Goal: Task Accomplishment & Management: Use online tool/utility

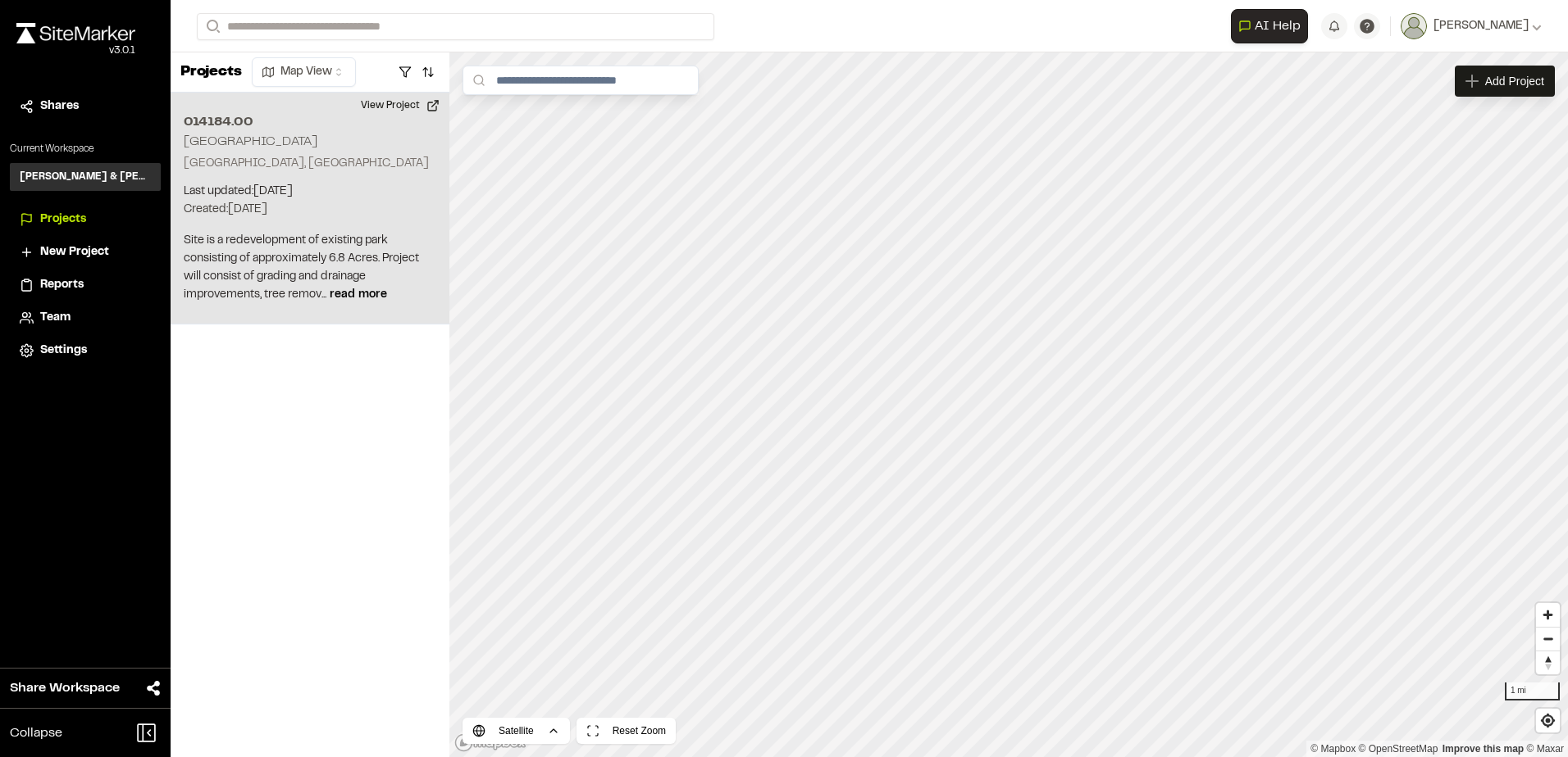
click at [287, 173] on div "014184.00 Fortune Springs Park Winnsboro, SC Last updated: Sep 4, 2025 Budget: …" at bounding box center [310, 209] width 279 height 232
click at [358, 289] on p "Site is a redevelopment of existing park consisting of approximately 6.8 Acres.…" at bounding box center [310, 268] width 253 height 72
click at [331, 282] on p "Site is a redevelopment of existing park consisting of approximately 6.8 Acres.…" at bounding box center [310, 268] width 253 height 72
click at [398, 104] on button "View Project" at bounding box center [400, 105] width 98 height 26
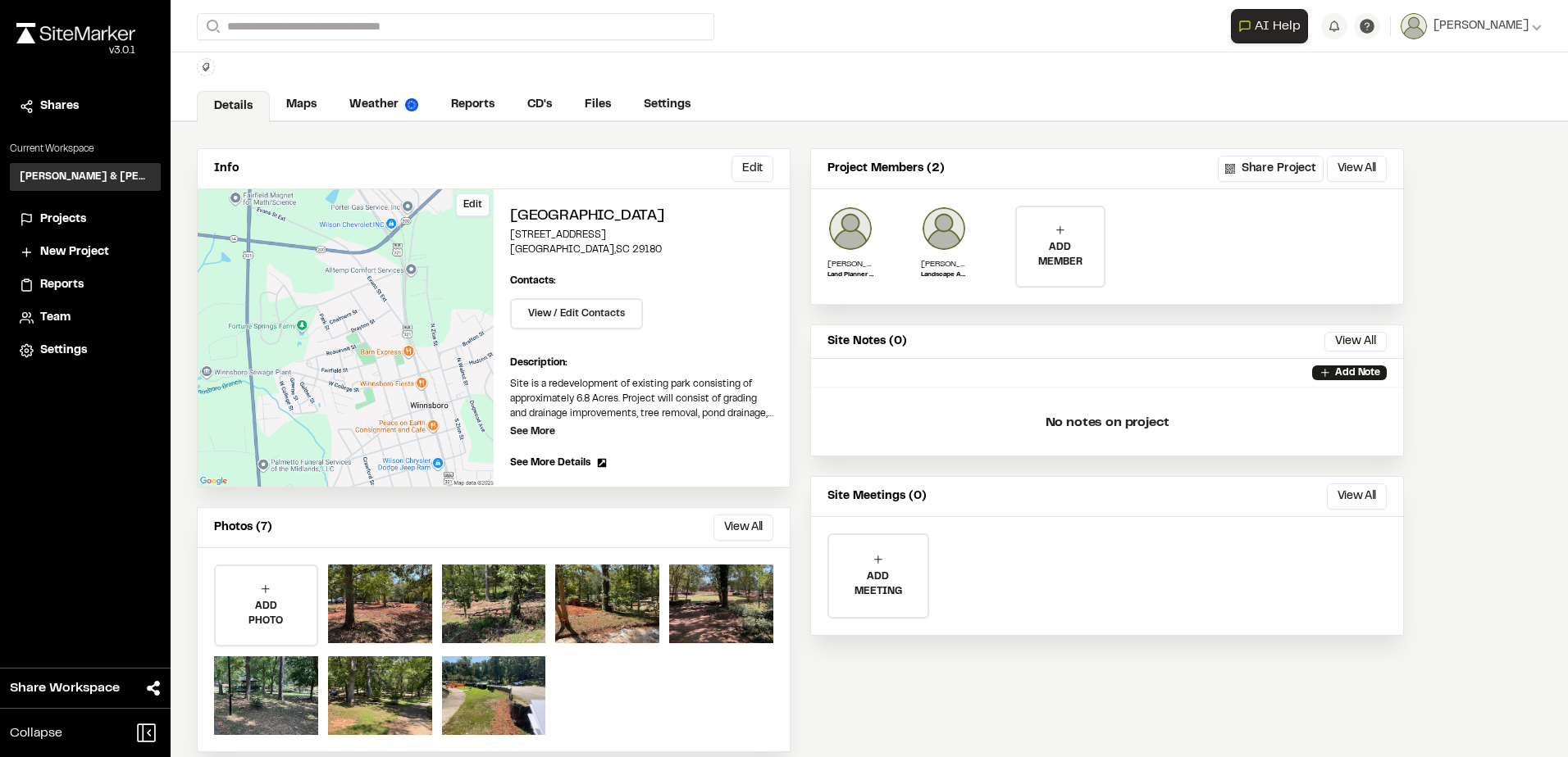
scroll to position [62, 0]
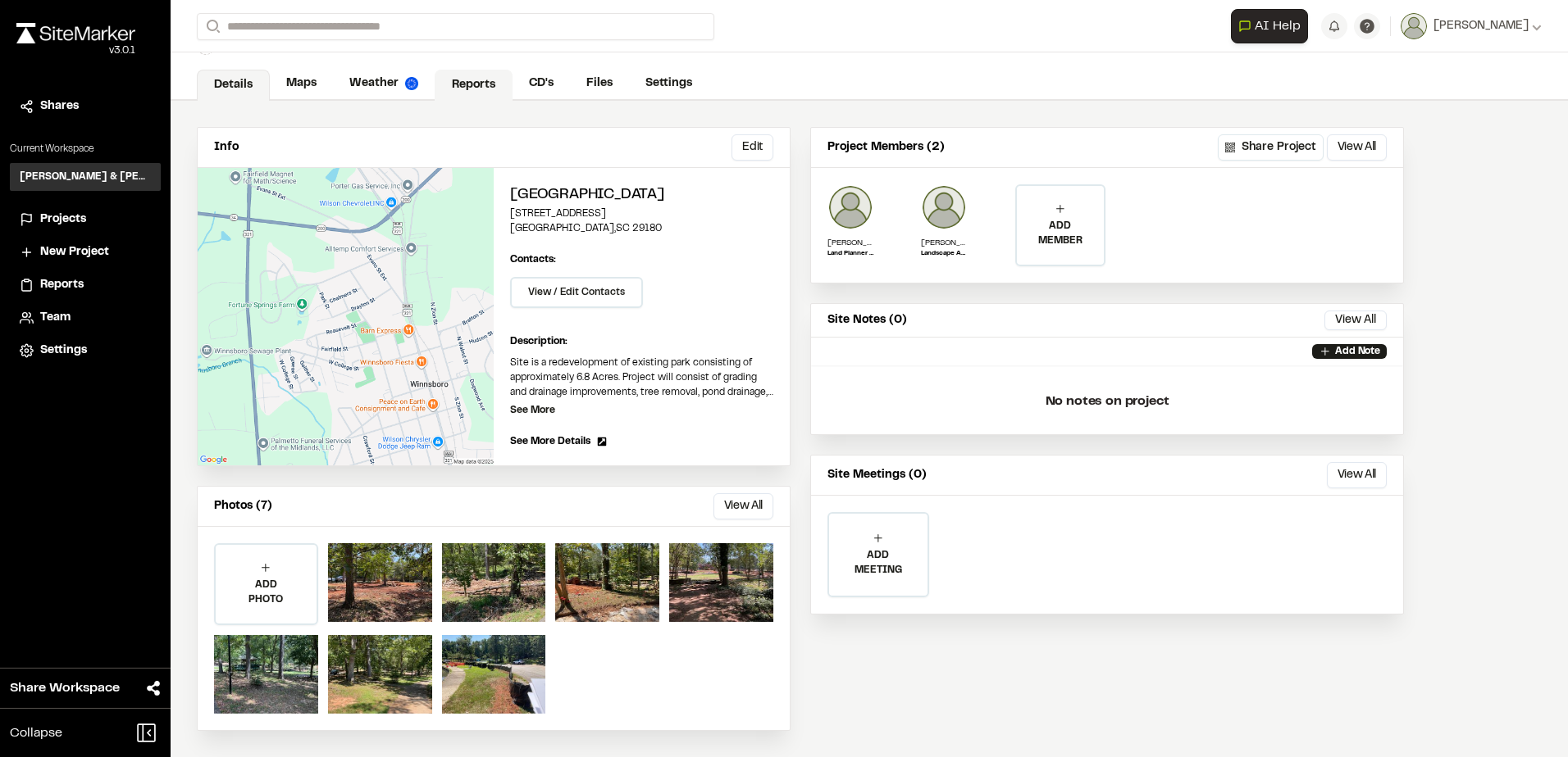
click at [467, 78] on link "Reports" at bounding box center [473, 85] width 78 height 31
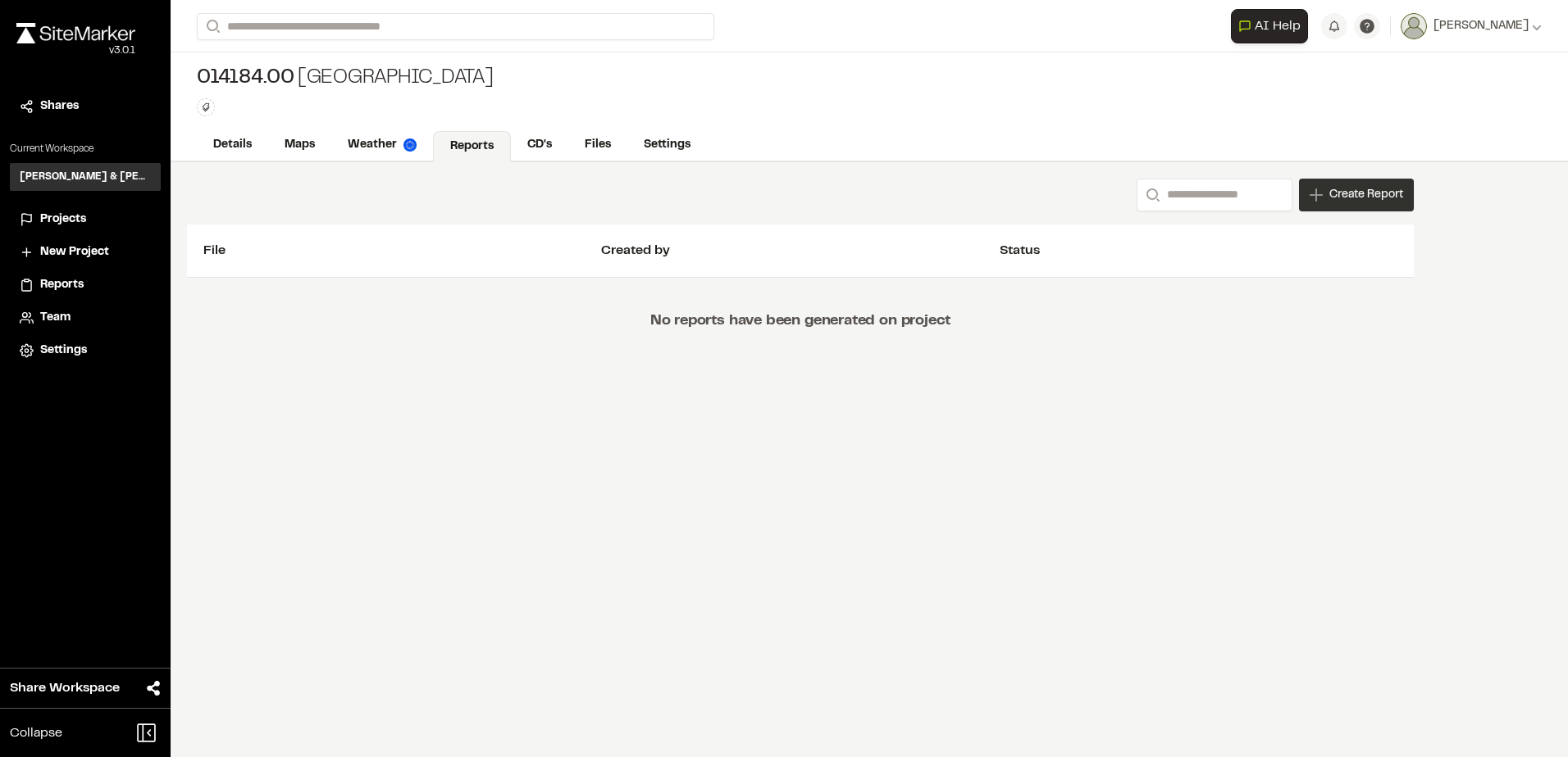
click at [1329, 192] on span "Create Report" at bounding box center [1365, 194] width 74 height 18
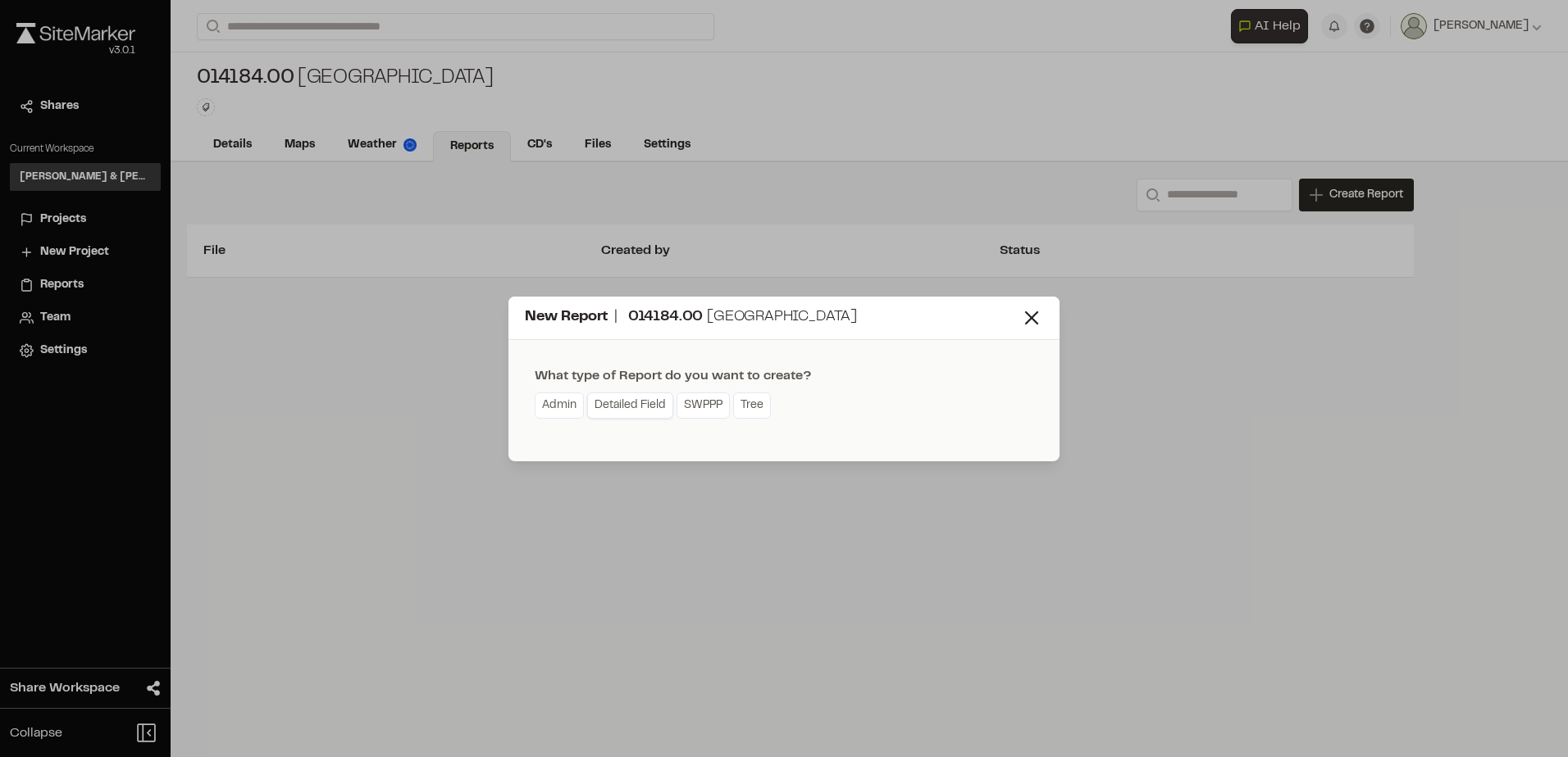
click at [604, 409] on link "Detailed Field" at bounding box center [630, 405] width 86 height 26
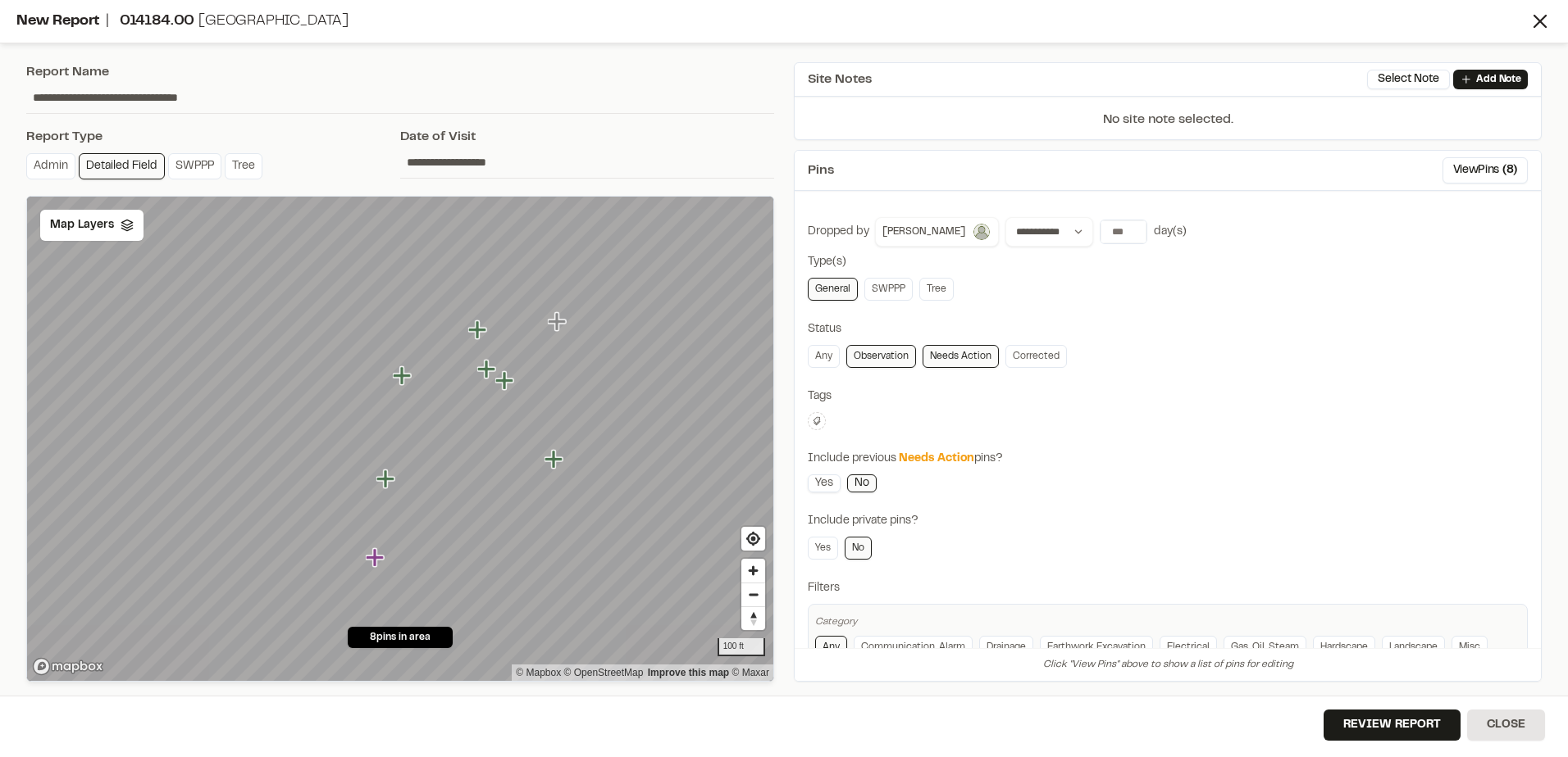
click at [822, 482] on link "Yes" at bounding box center [823, 483] width 33 height 18
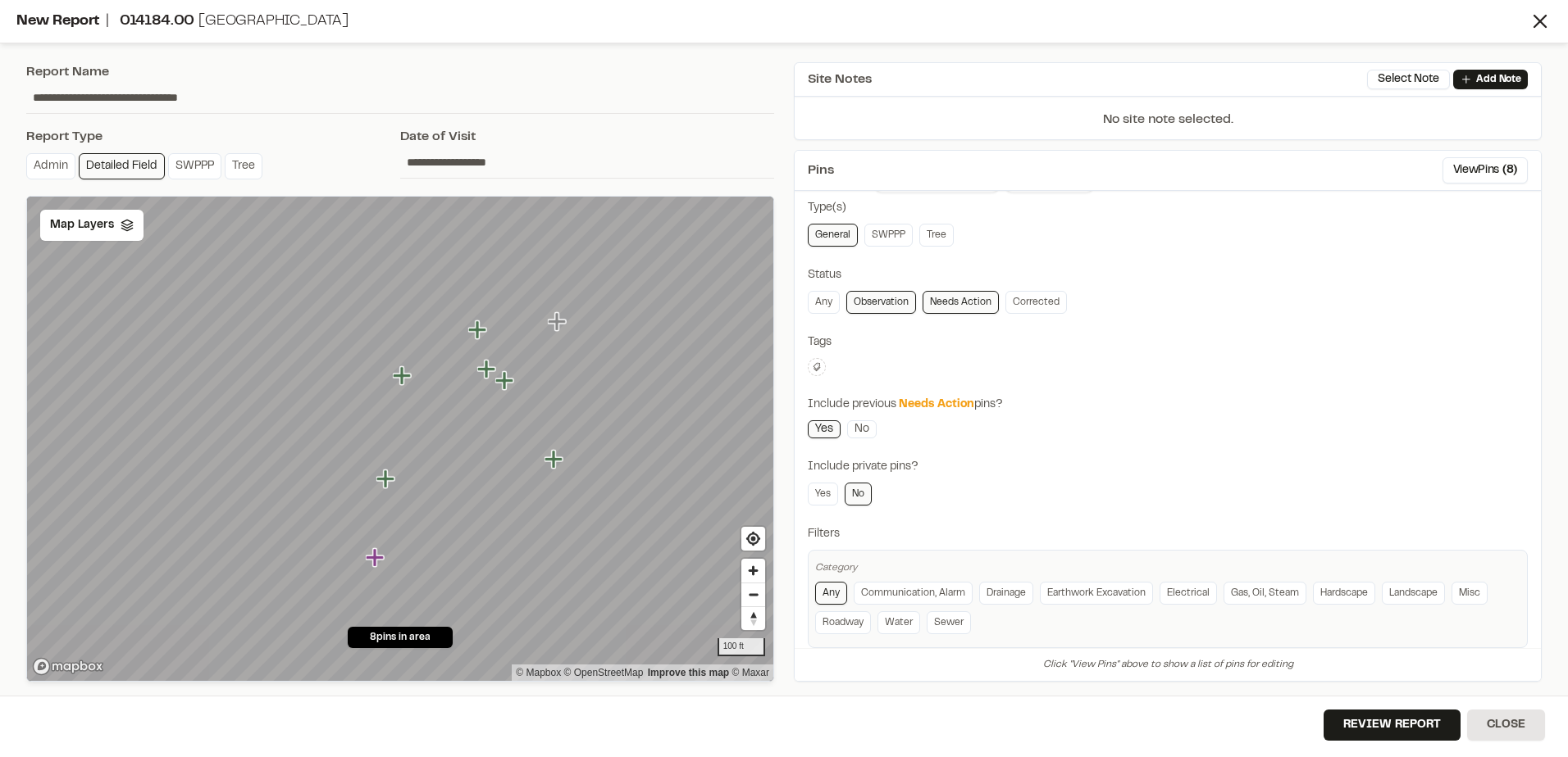
scroll to position [77, 0]
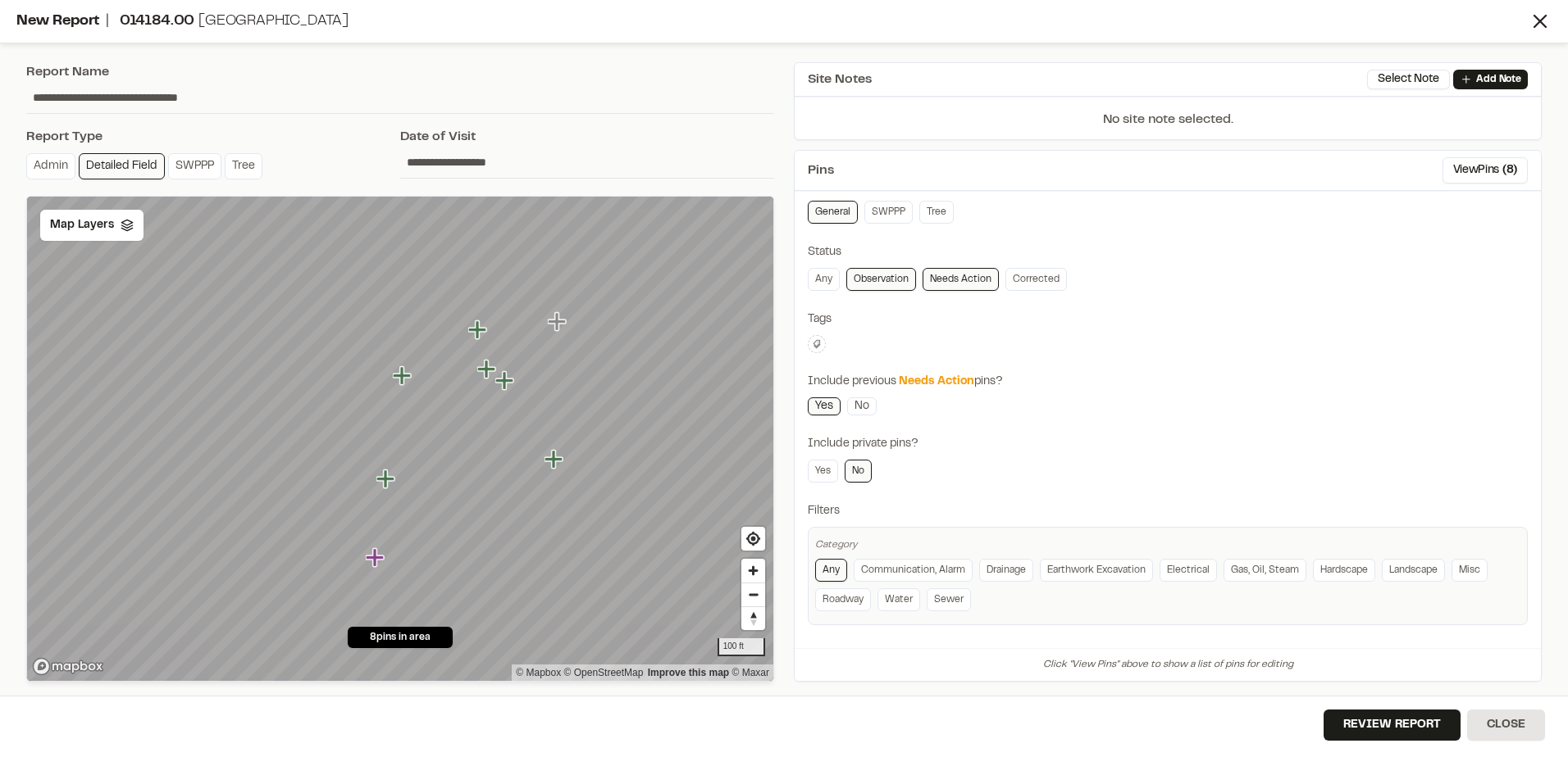
click at [380, 561] on icon "Map marker" at bounding box center [376, 558] width 21 height 21
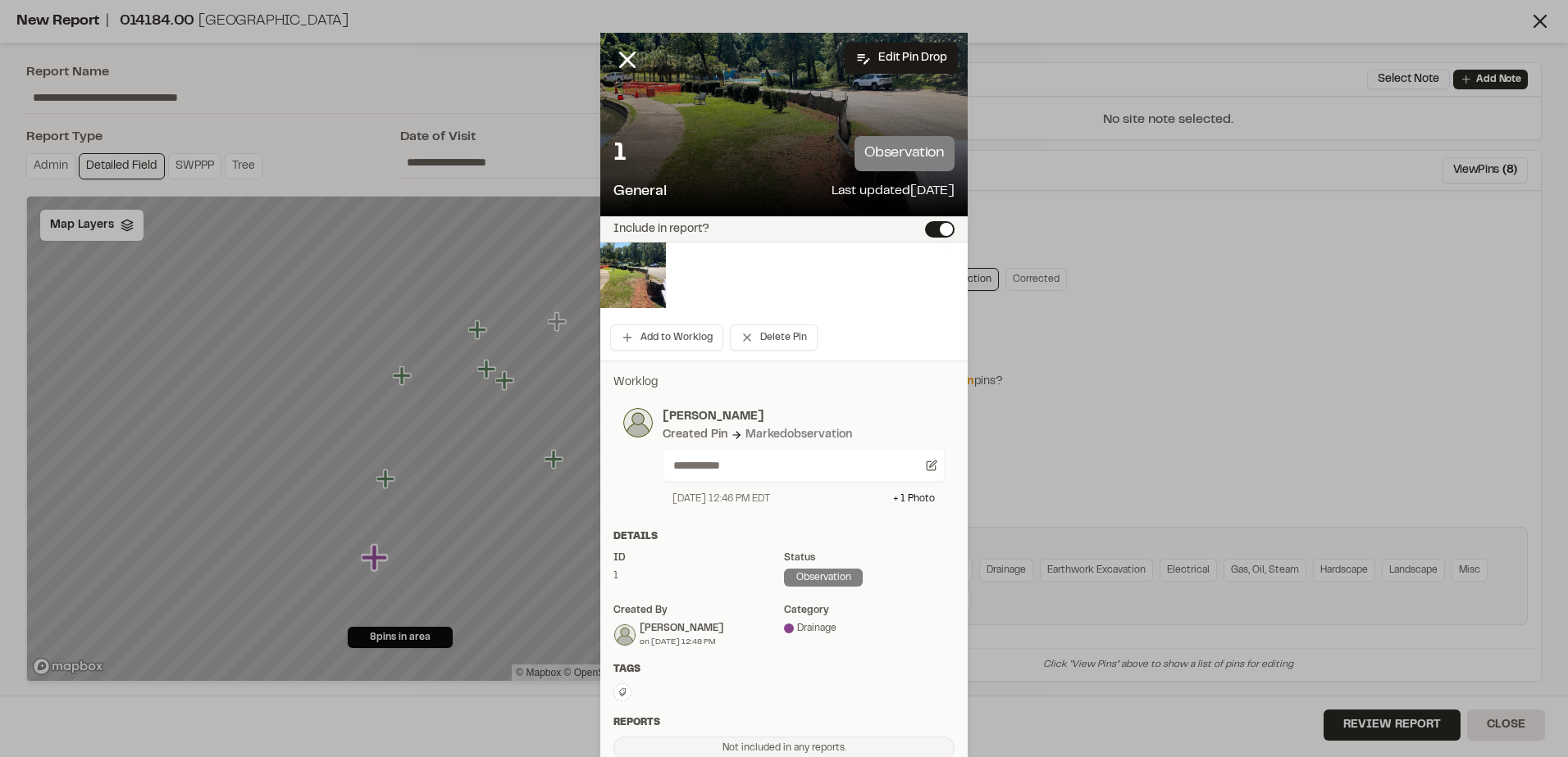
click at [942, 231] on button "Include in report?" at bounding box center [940, 229] width 30 height 16
click at [623, 52] on icon at bounding box center [627, 59] width 28 height 28
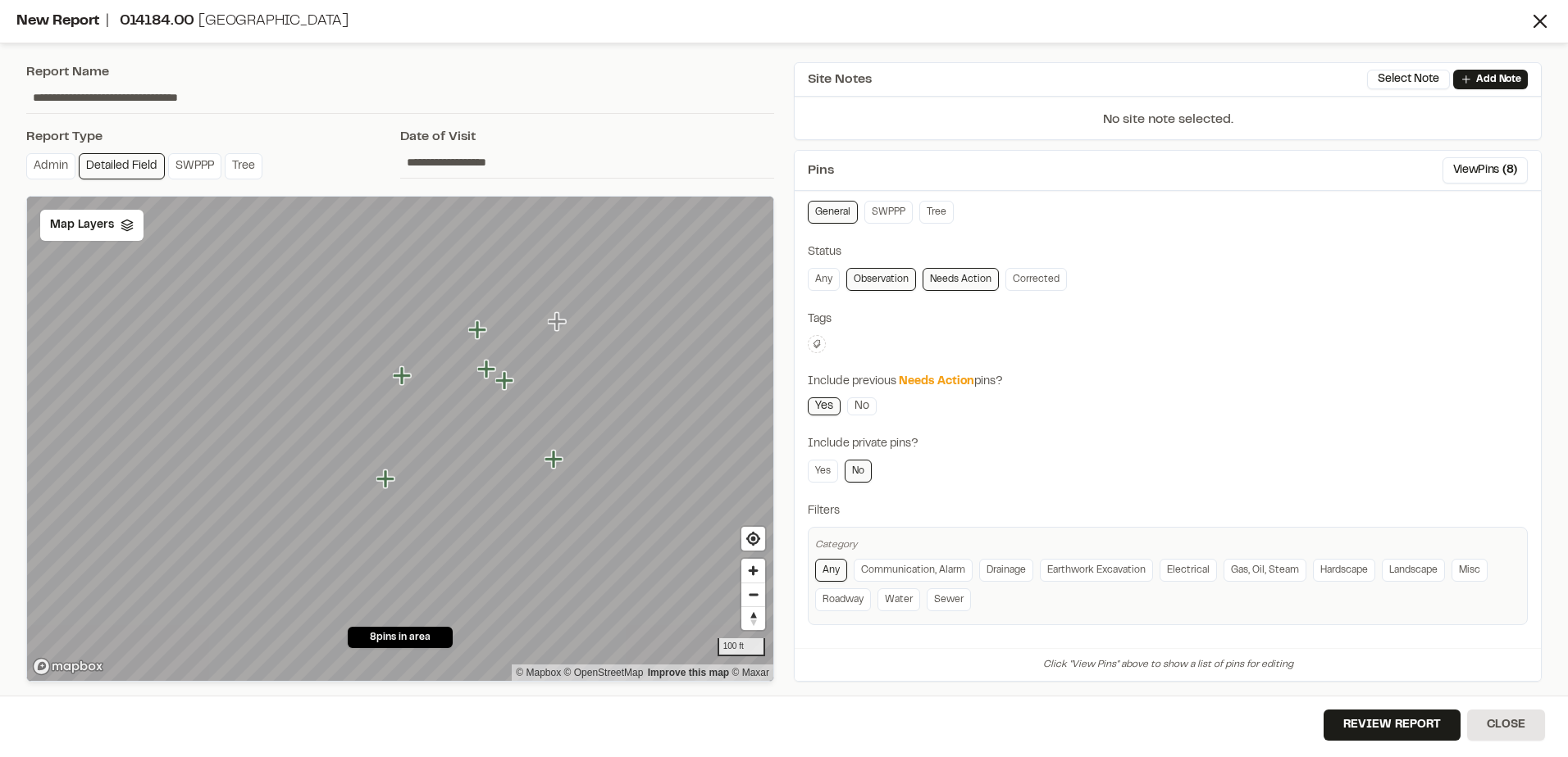
click at [389, 487] on icon "Map marker" at bounding box center [387, 479] width 21 height 21
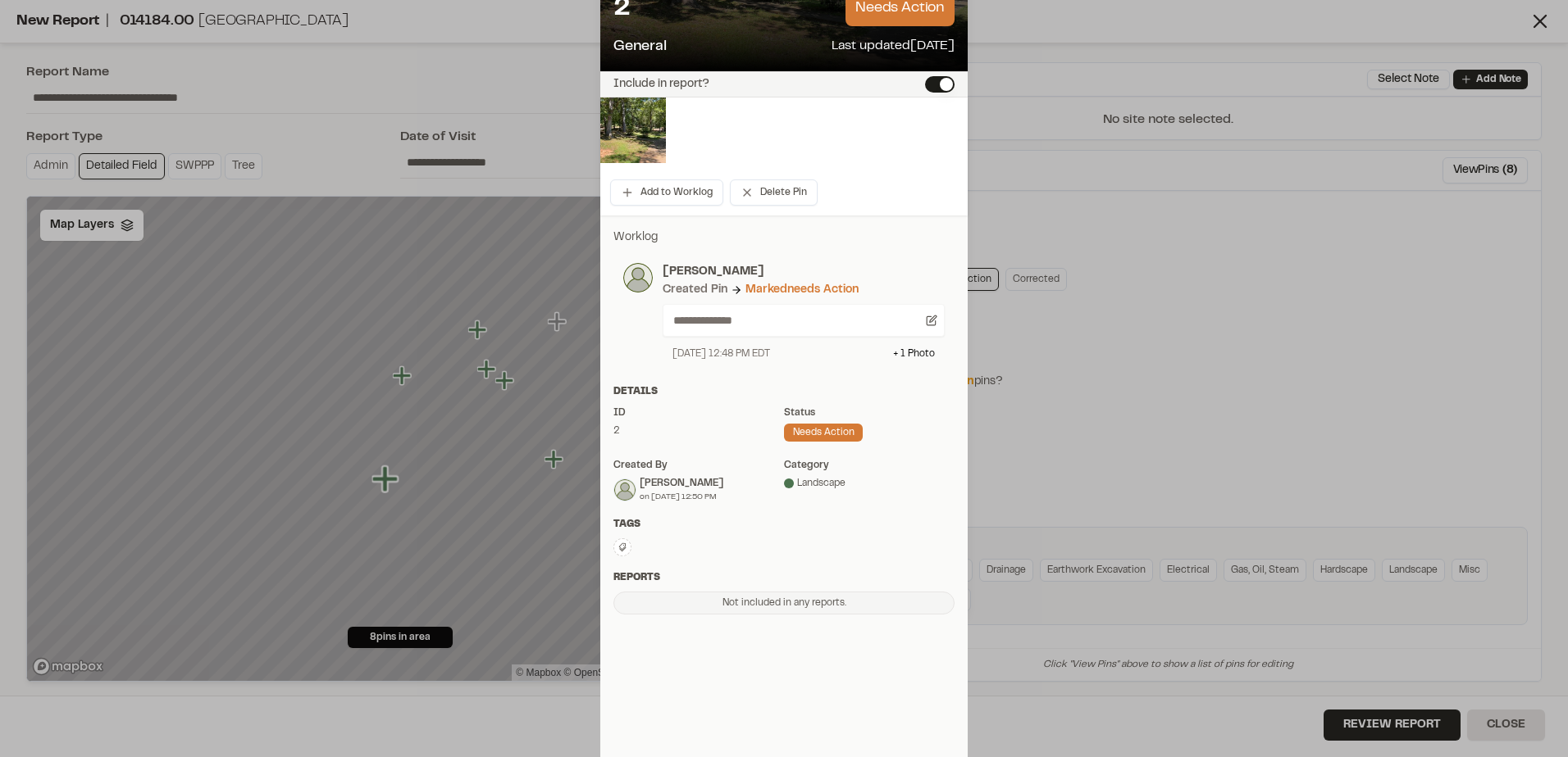
scroll to position [160, 0]
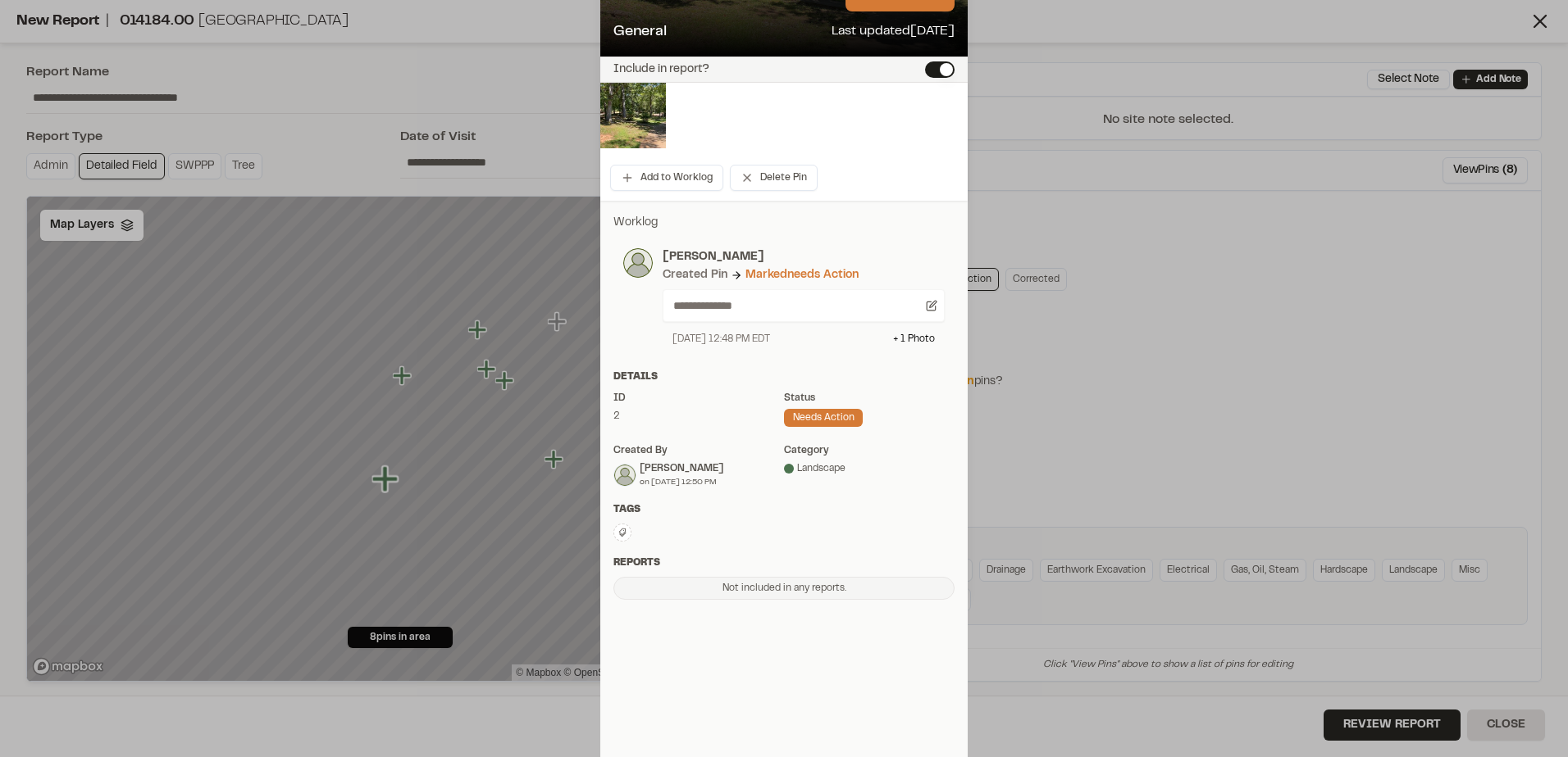
click at [934, 65] on button "Include in report?" at bounding box center [940, 70] width 30 height 16
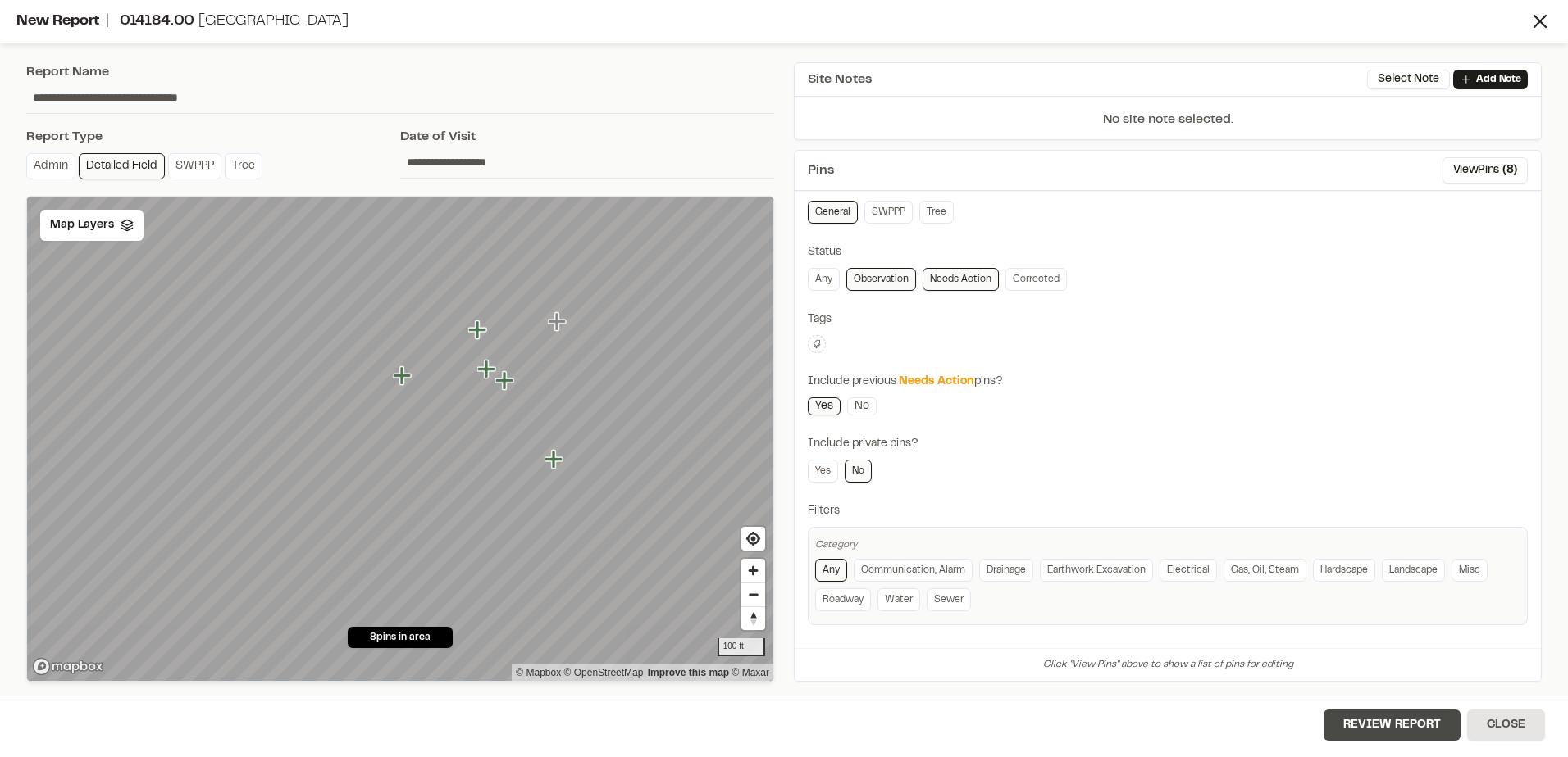
click at [1385, 724] on button "Review Report" at bounding box center [1392, 725] width 137 height 31
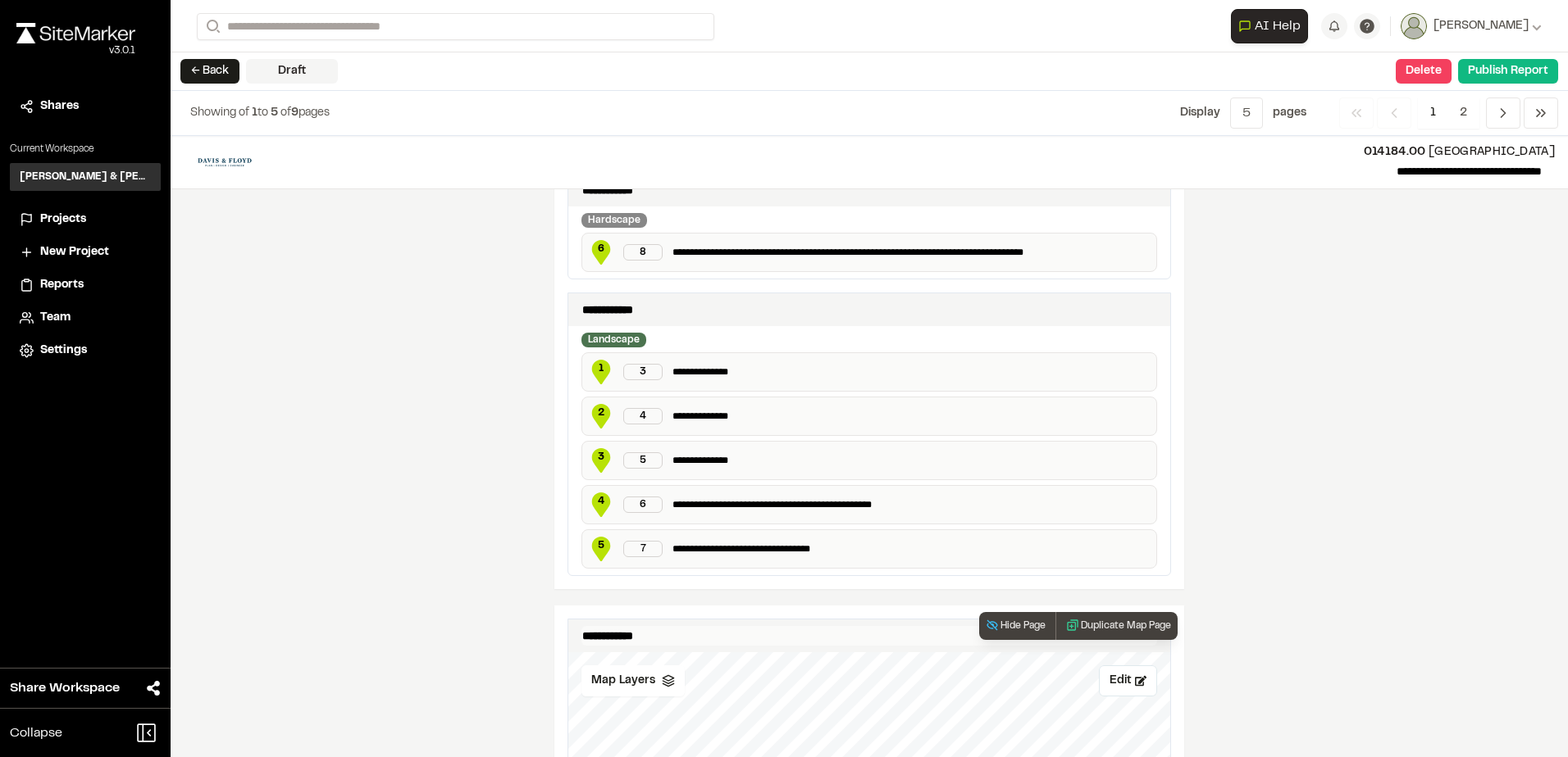
scroll to position [738, 0]
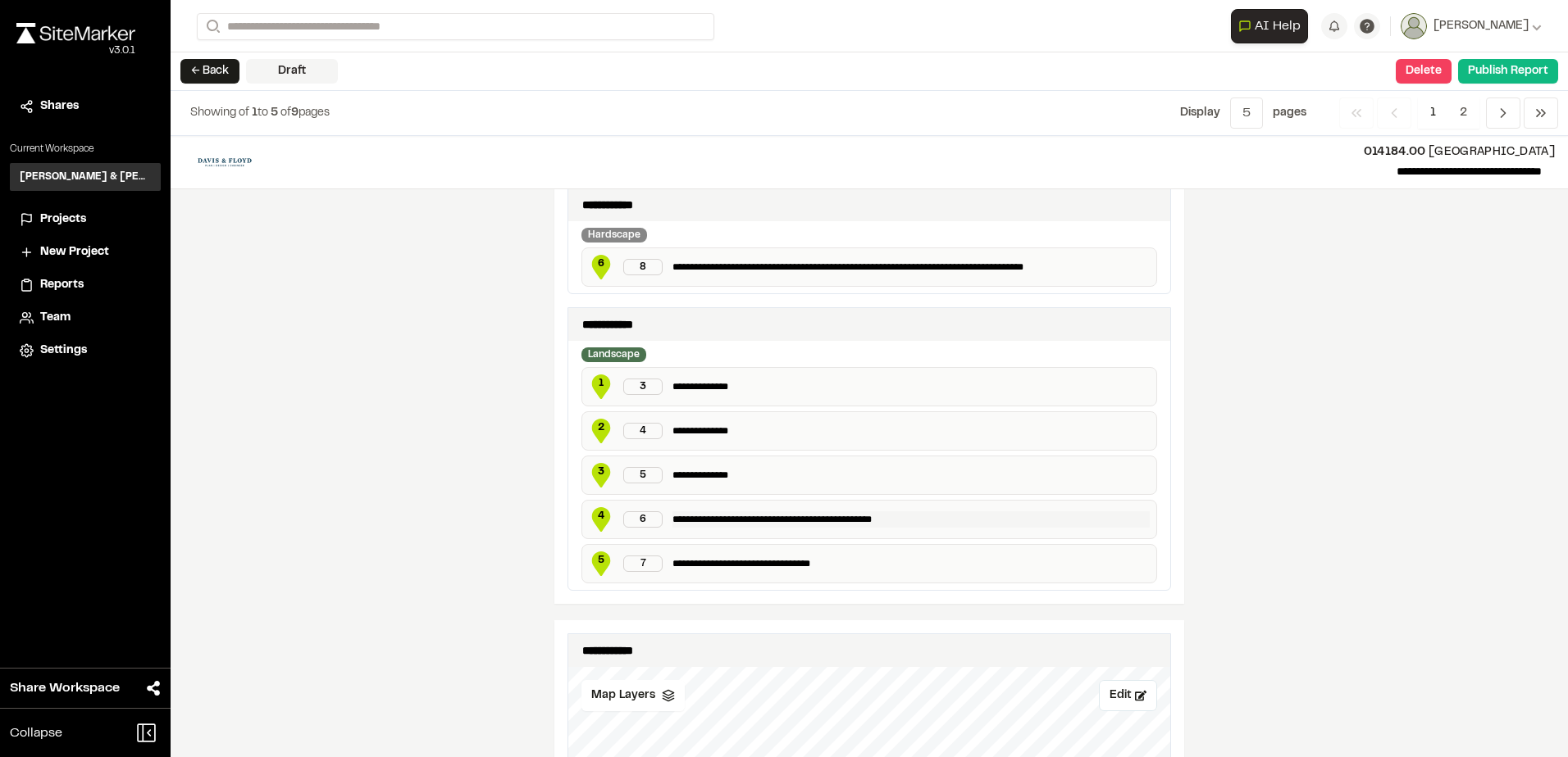
click at [810, 521] on p "**********" at bounding box center [911, 519] width 477 height 16
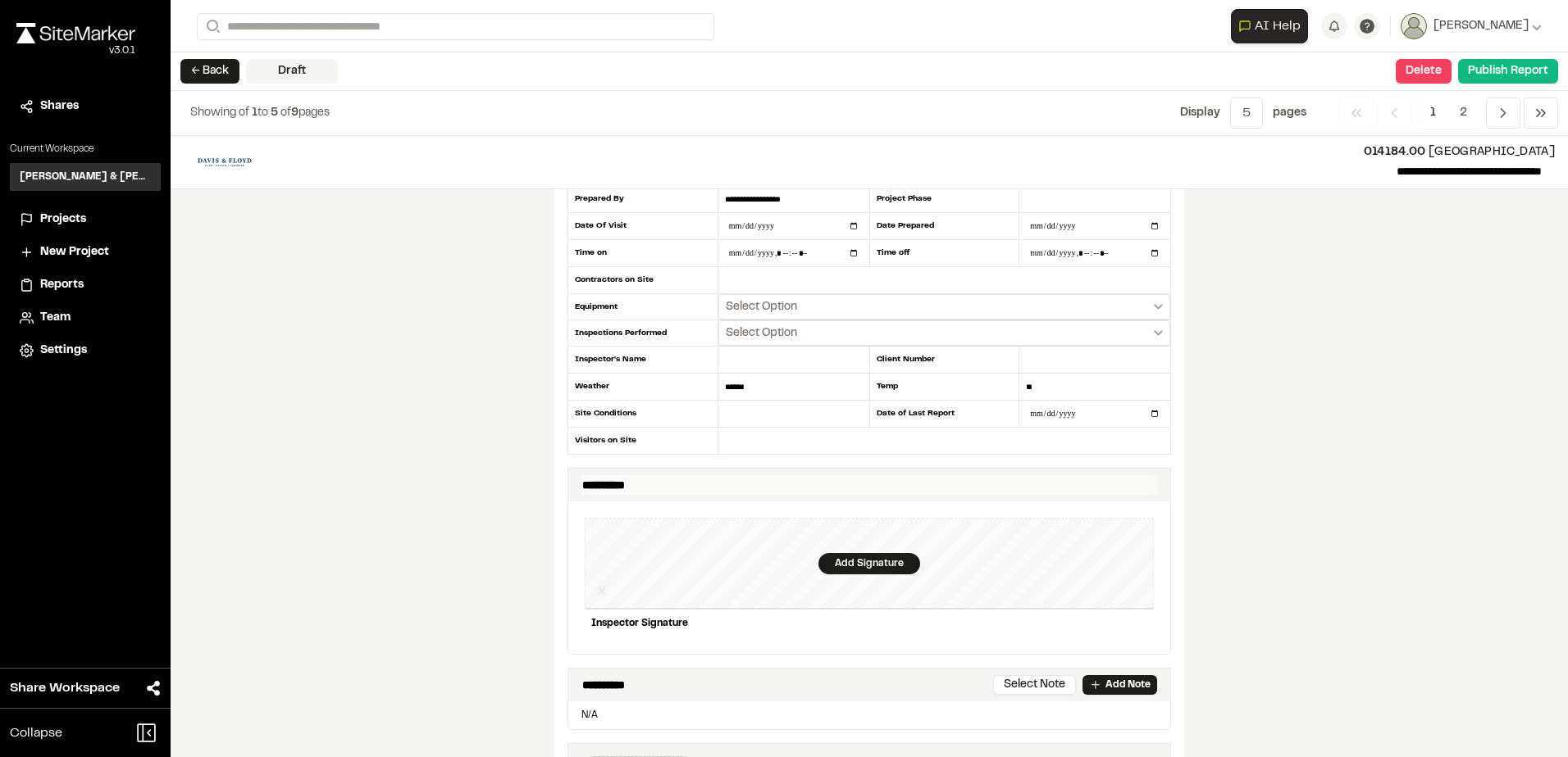
scroll to position [0, 0]
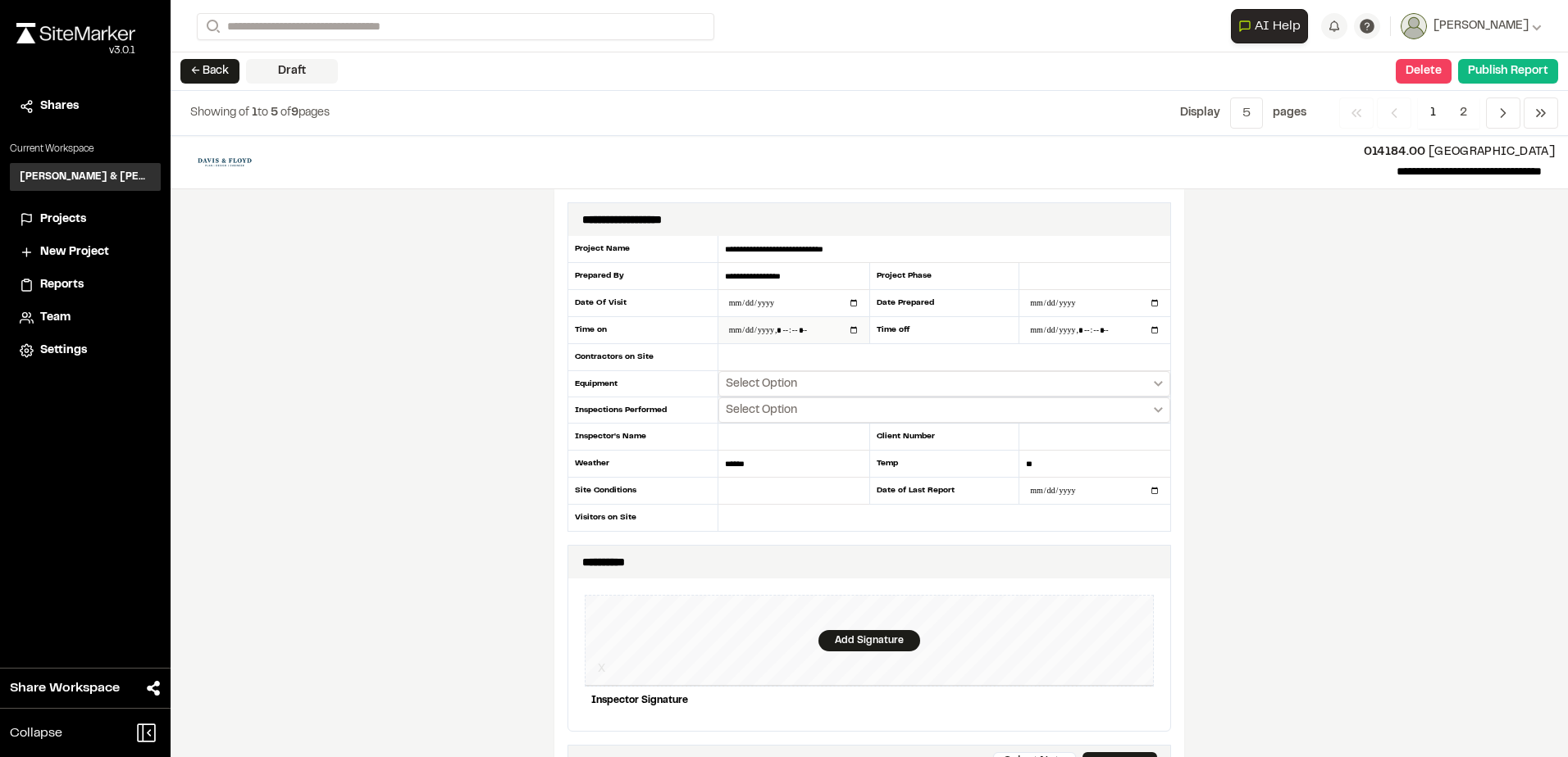
click at [784, 327] on input "datetime-local" at bounding box center [794, 330] width 151 height 26
click at [740, 326] on input "datetime-local" at bounding box center [794, 330] width 151 height 26
click at [847, 303] on input "**********" at bounding box center [794, 303] width 151 height 26
type input "**********"
click at [849, 330] on input "datetime-local" at bounding box center [794, 330] width 151 height 26
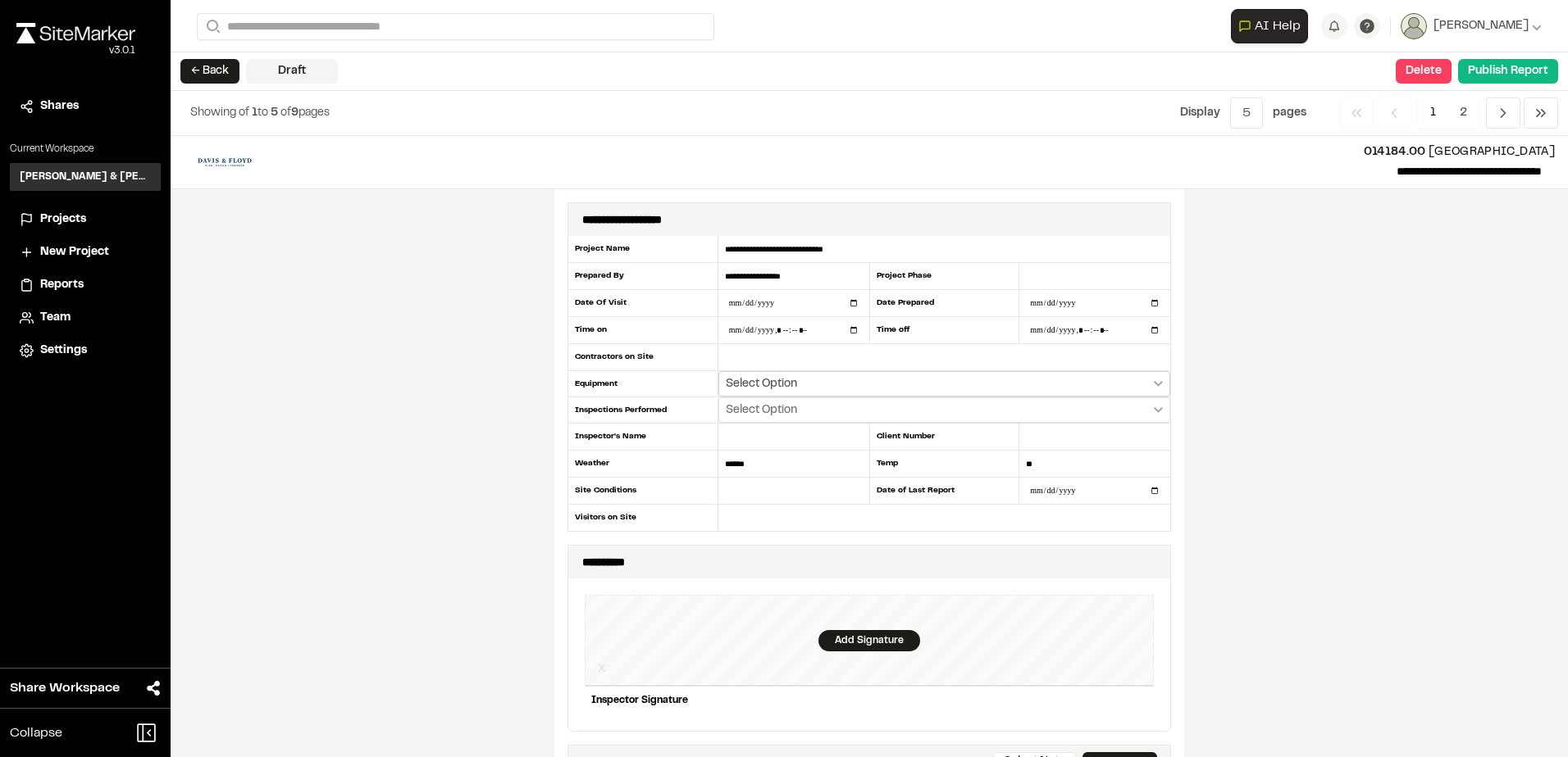
click at [775, 384] on span "Select Option" at bounding box center [762, 384] width 71 height 16
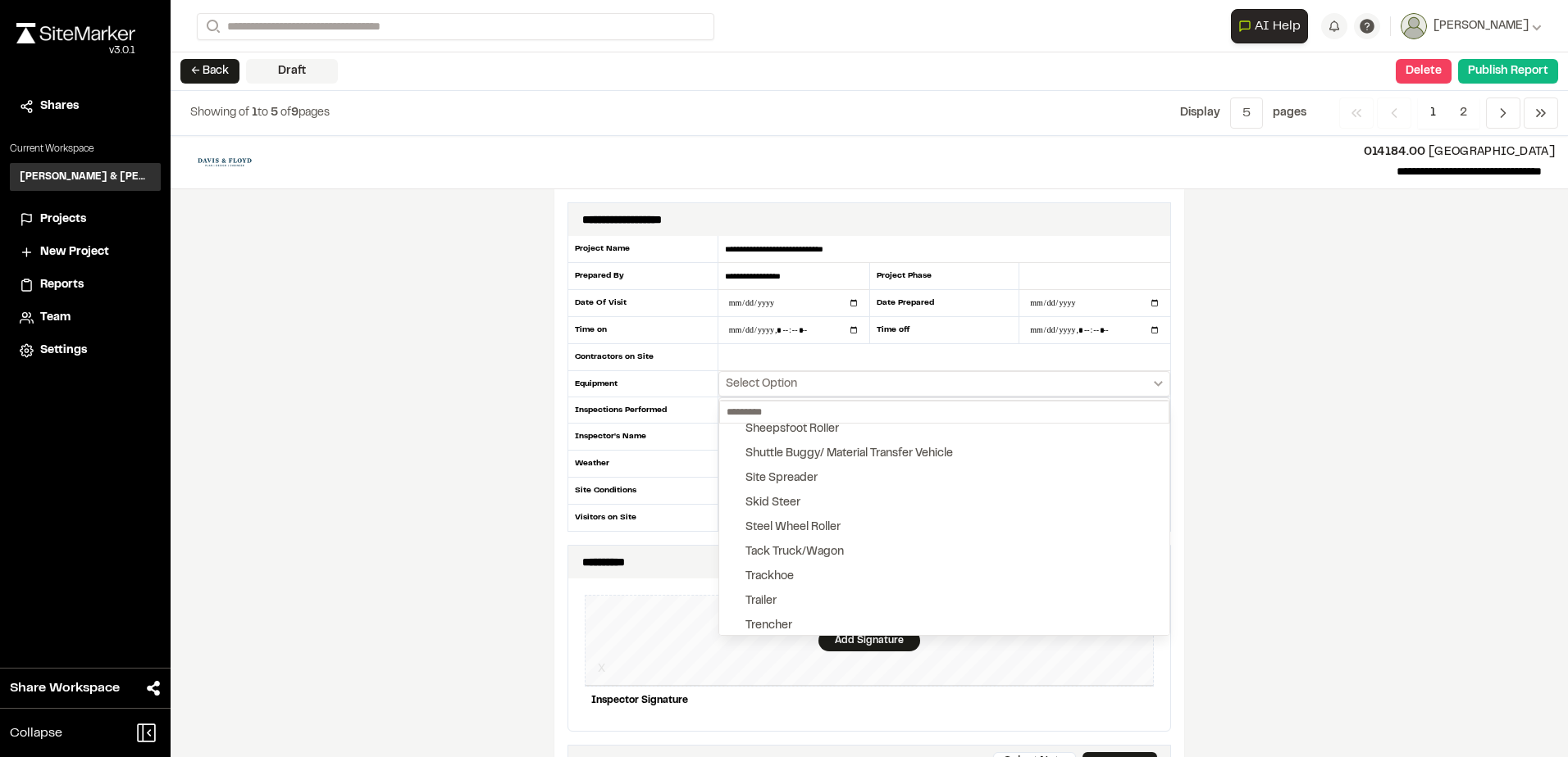
scroll to position [551, 0]
click at [815, 386] on div at bounding box center [784, 378] width 1568 height 757
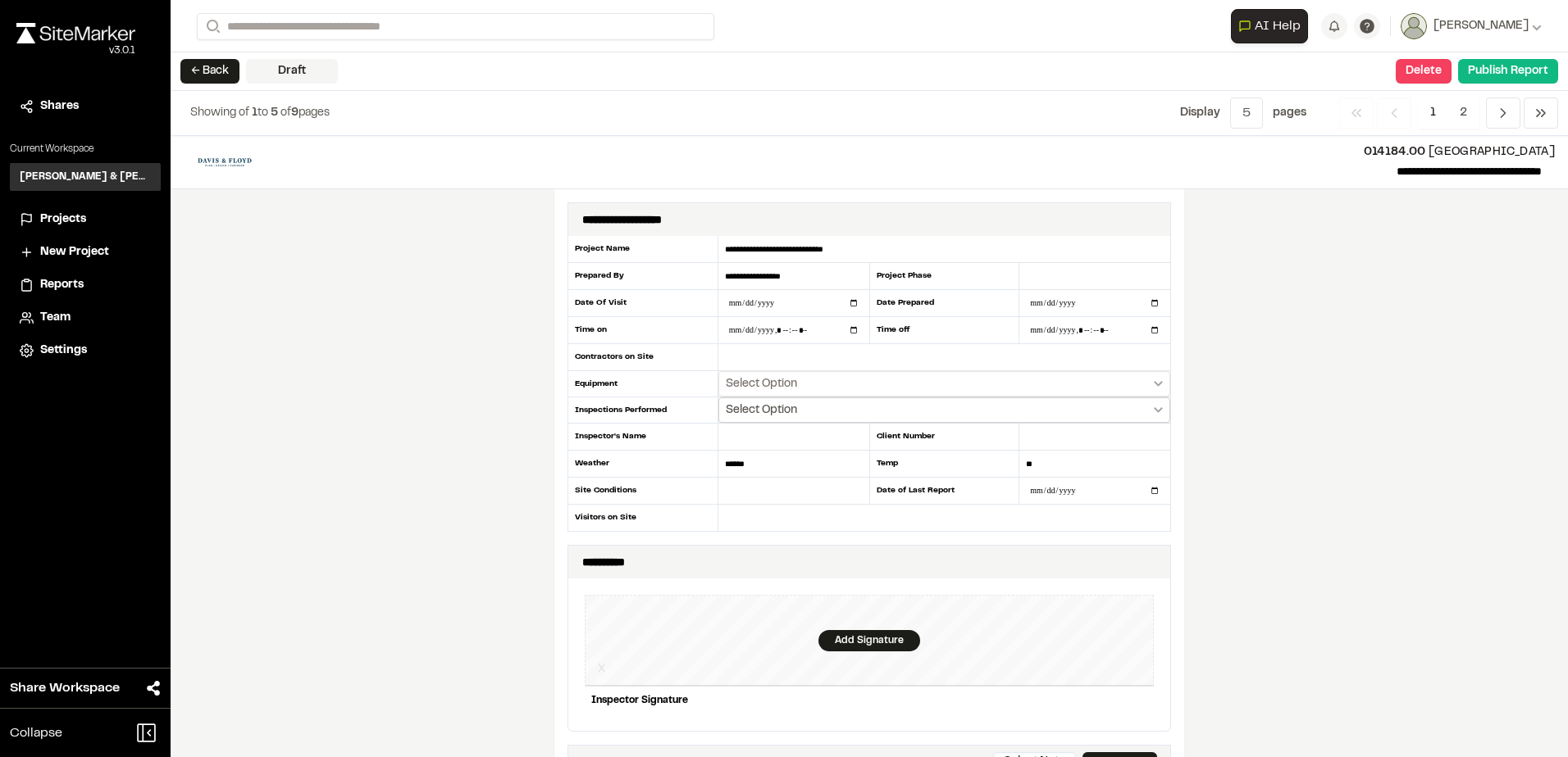
click at [801, 409] on button "Select Option" at bounding box center [944, 410] width 452 height 25
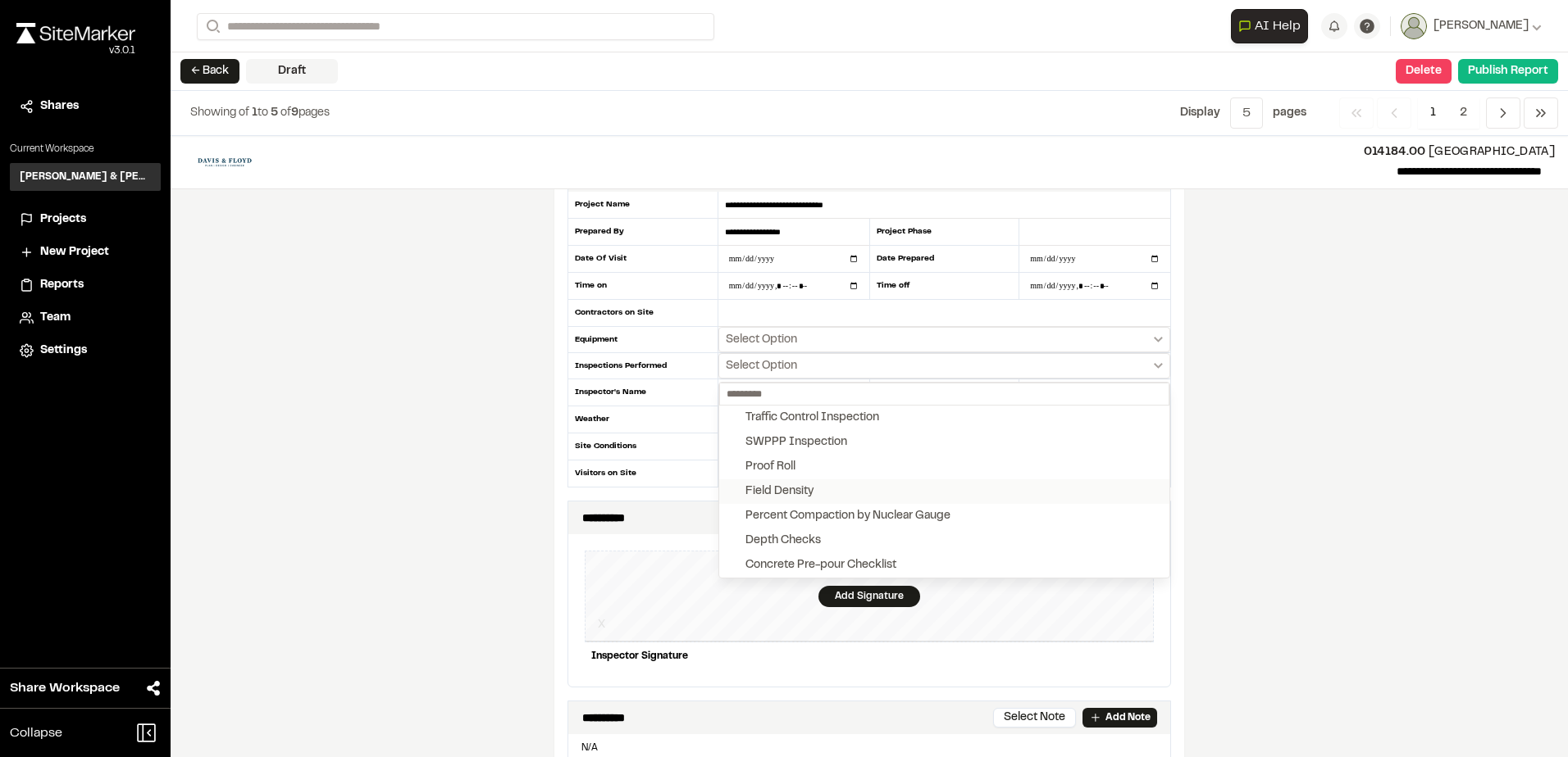
scroll to position [164, 0]
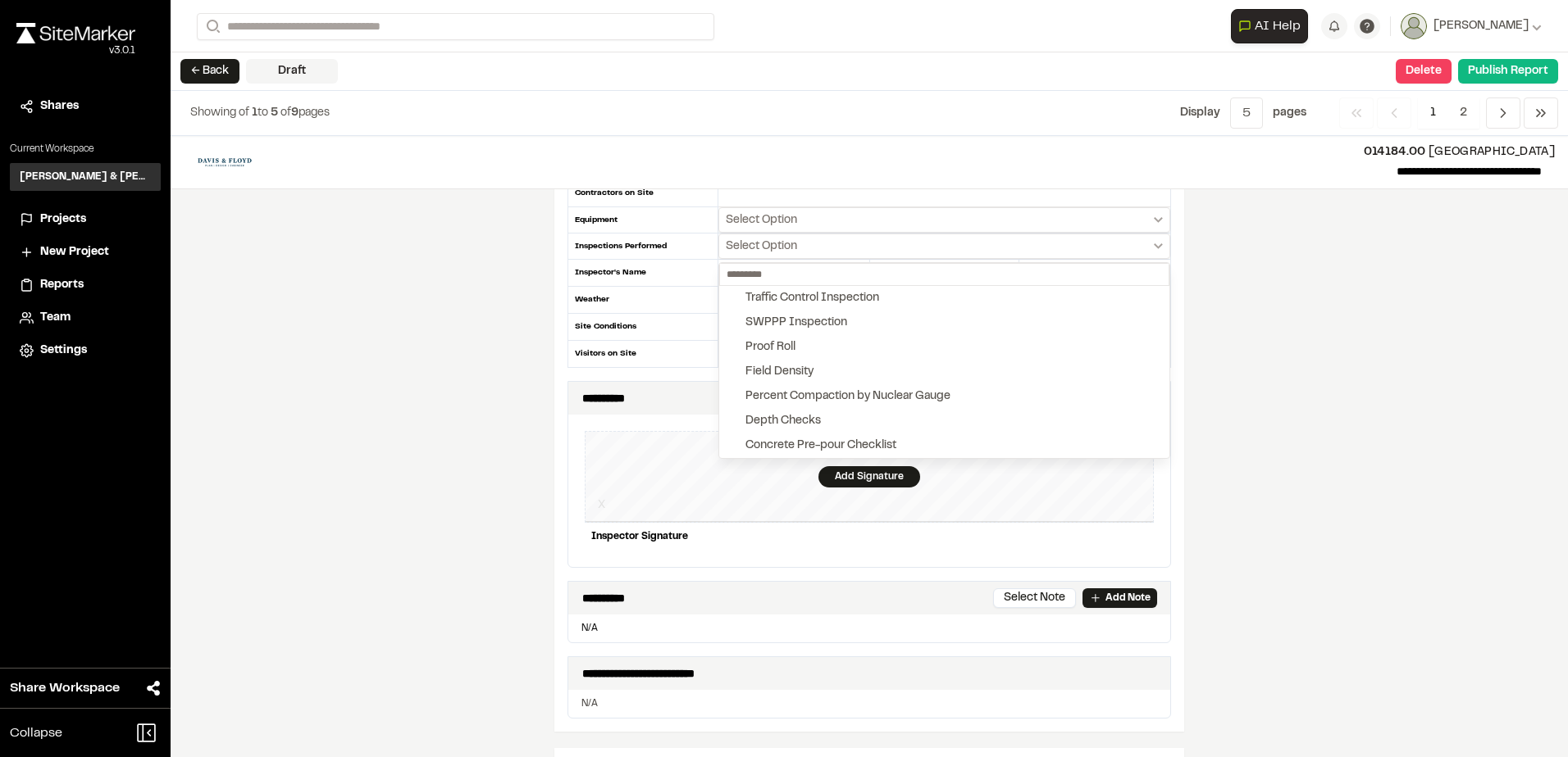
click at [522, 350] on div at bounding box center [784, 378] width 1568 height 757
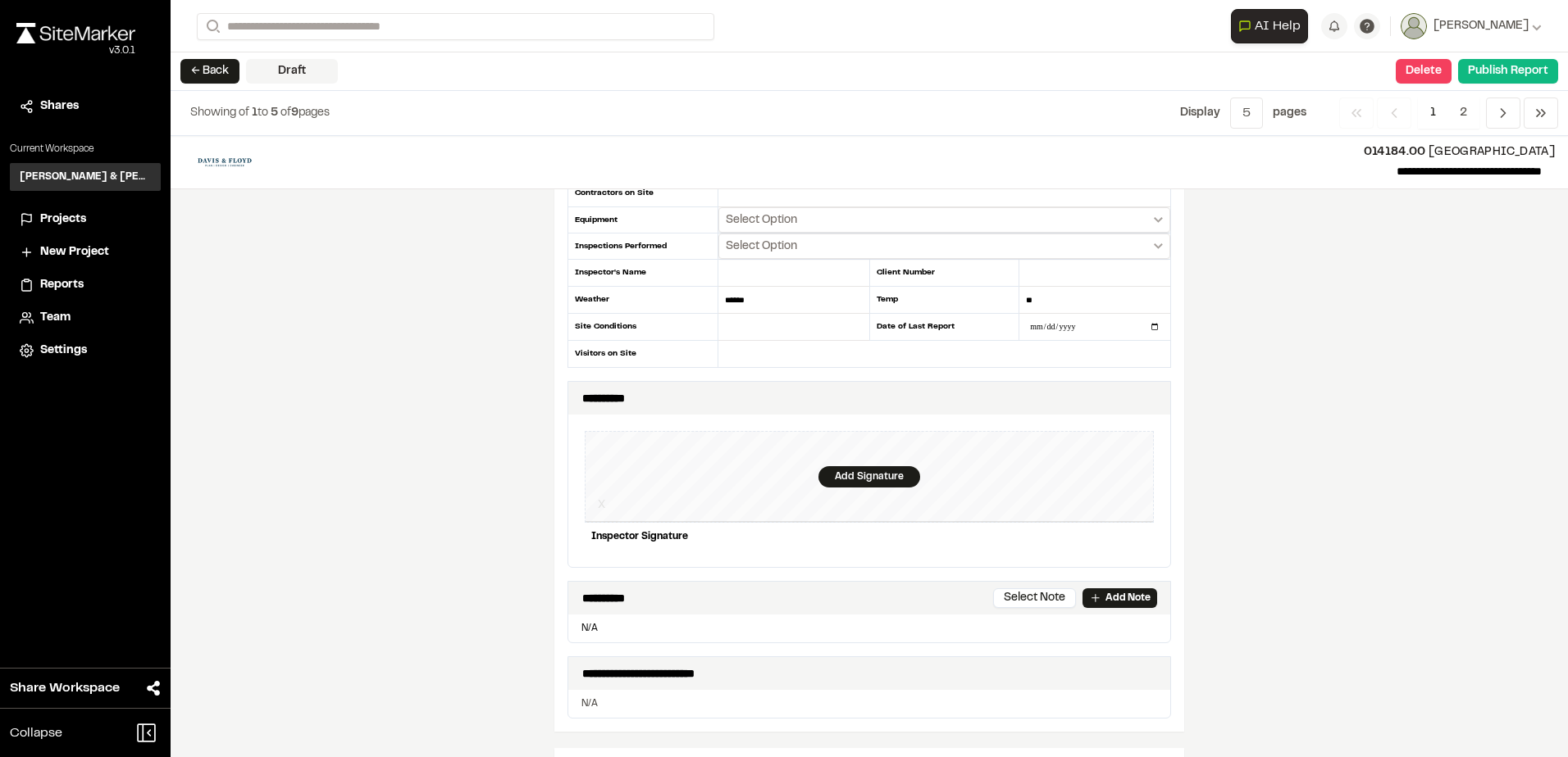
scroll to position [82, 0]
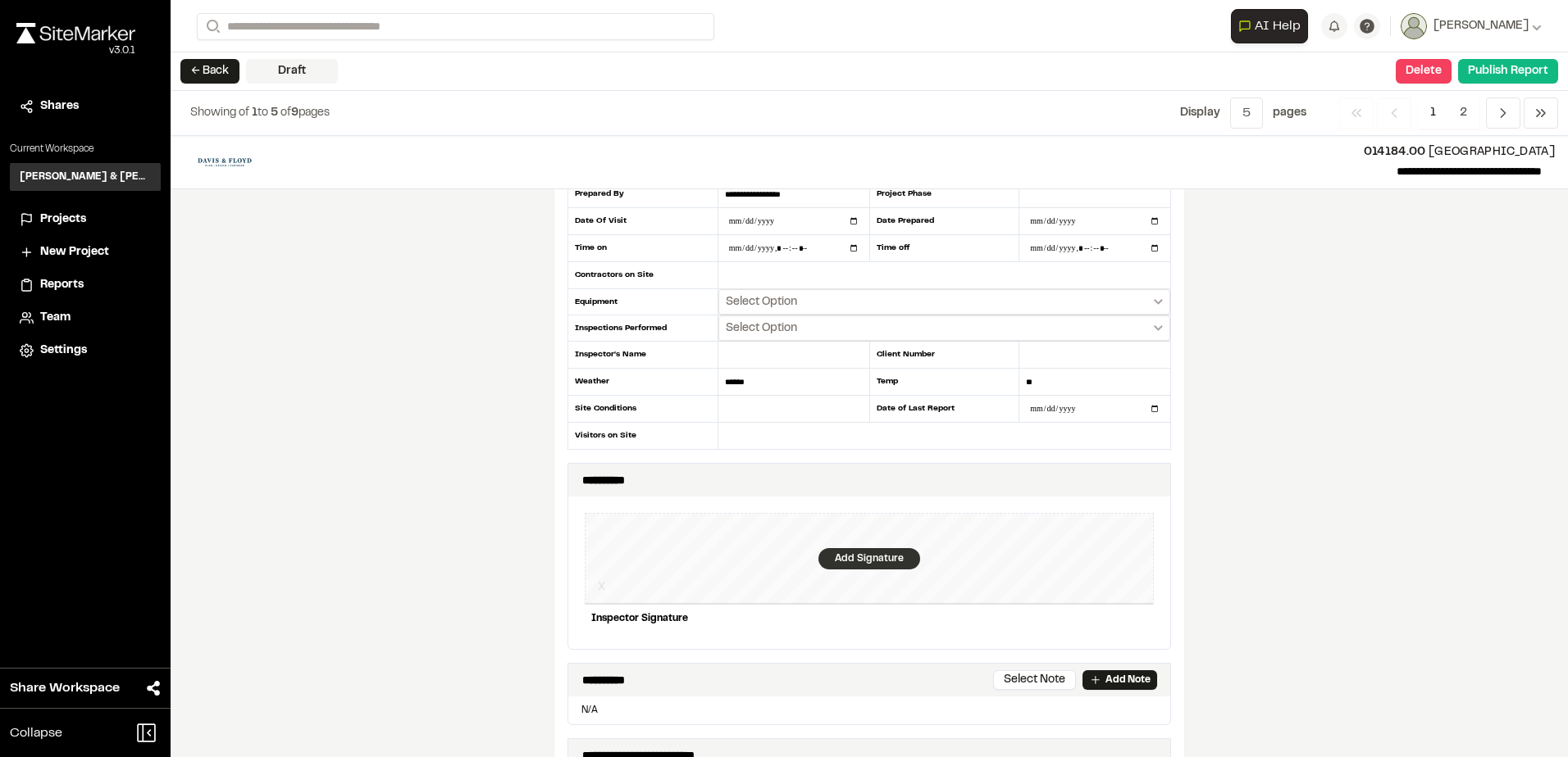
click at [879, 557] on div "Add Signature" at bounding box center [869, 559] width 102 height 21
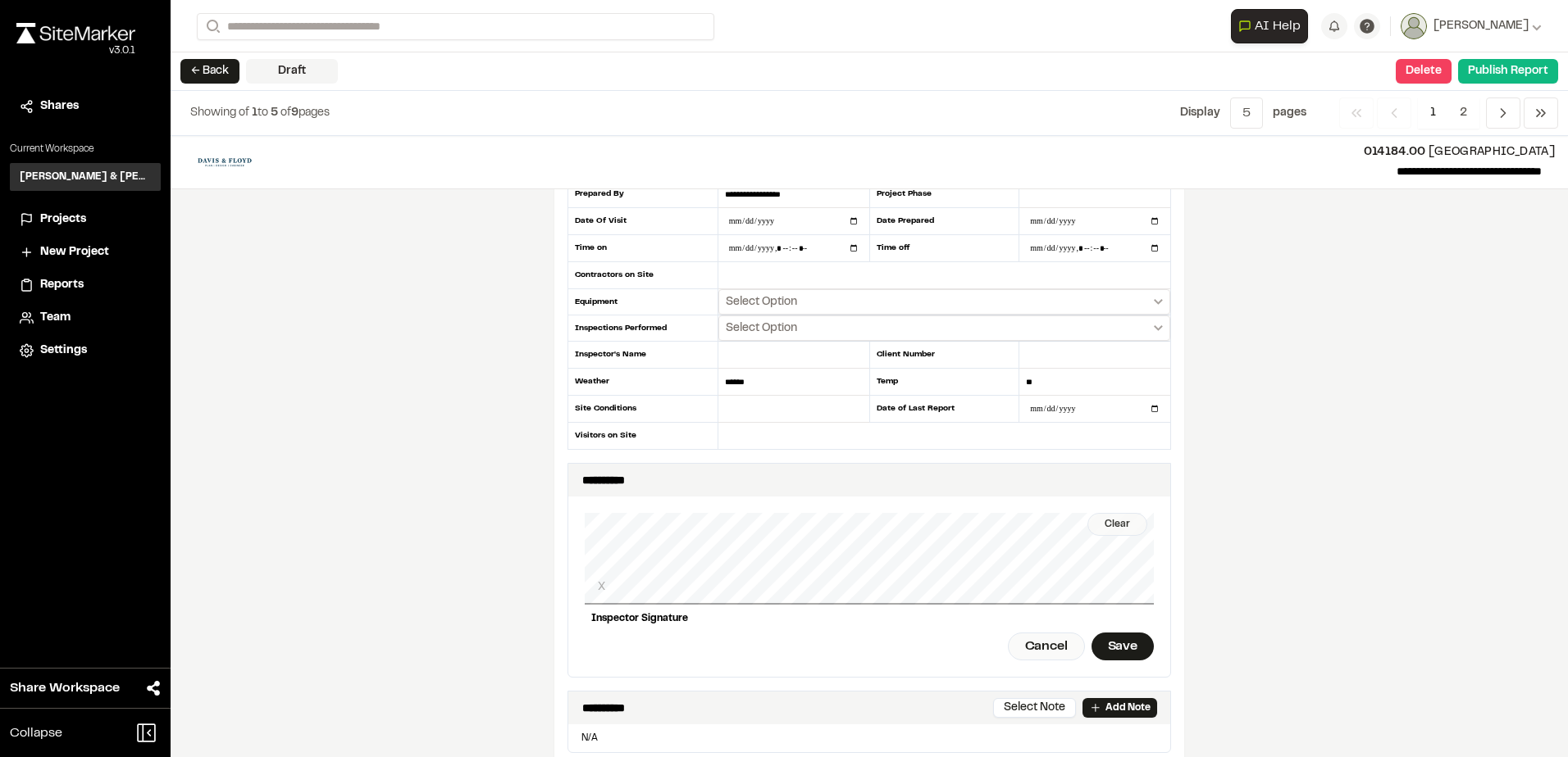
click at [1108, 527] on div "Clear" at bounding box center [1117, 524] width 60 height 23
click at [656, 632] on div "Clear X Inspector Signature Cancel Save" at bounding box center [868, 587] width 569 height 181
click at [1096, 526] on div "Clear" at bounding box center [1117, 524] width 60 height 23
click at [1095, 524] on div "Clear" at bounding box center [1117, 524] width 60 height 23
click at [1041, 643] on div "Cancel" at bounding box center [1046, 646] width 77 height 28
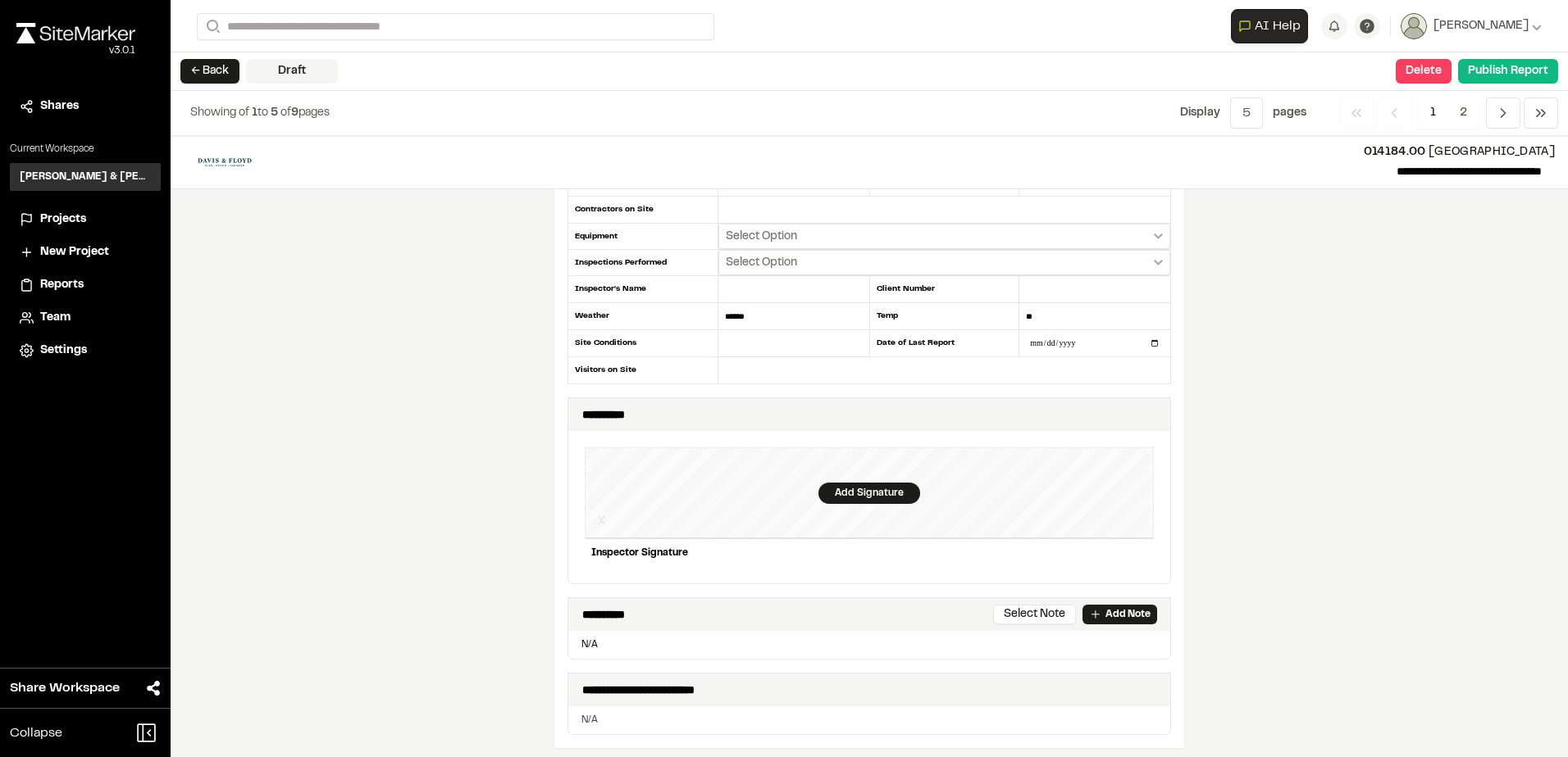
scroll to position [246, 0]
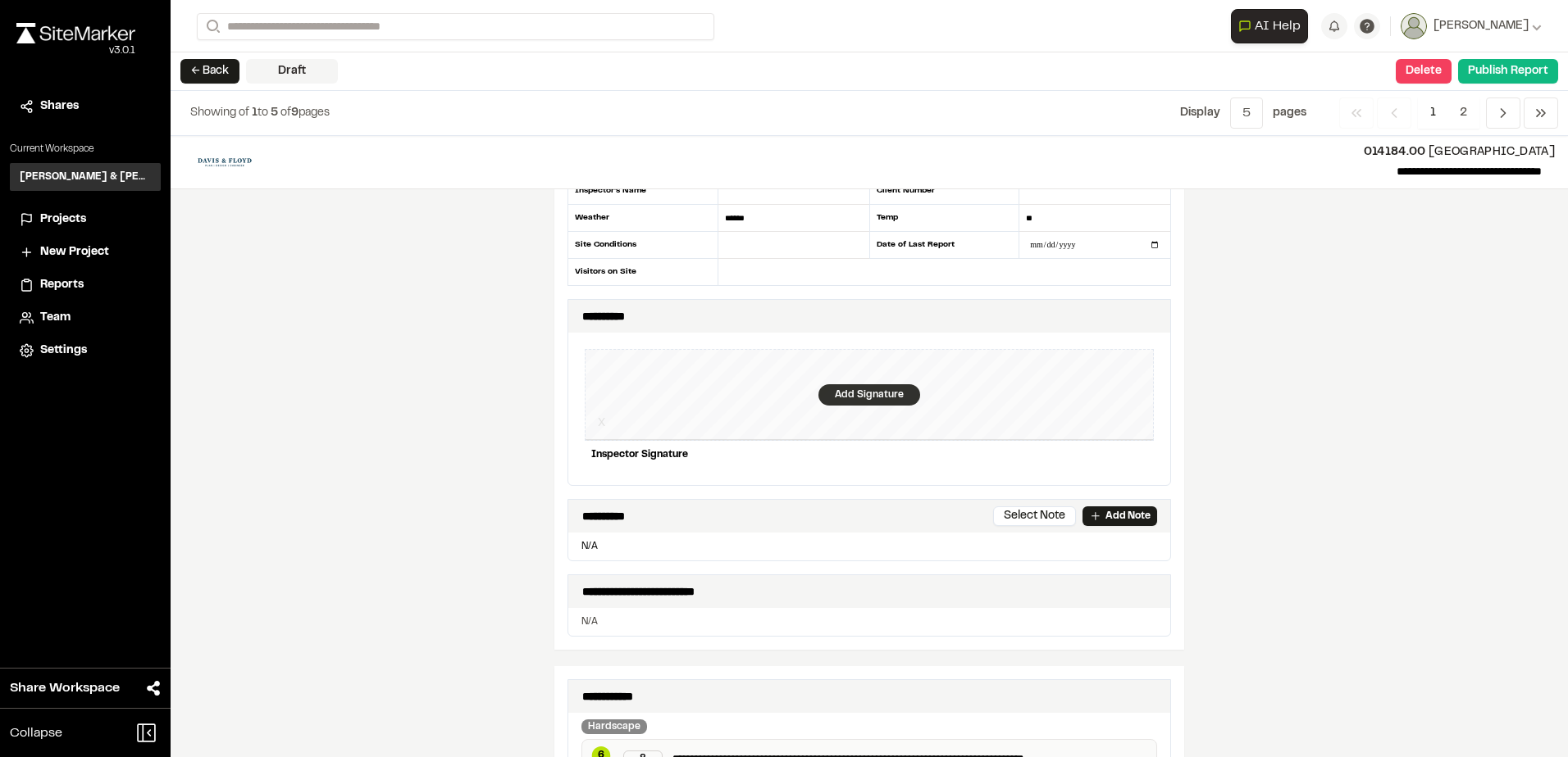
click at [845, 392] on div "Add Signature" at bounding box center [869, 394] width 102 height 21
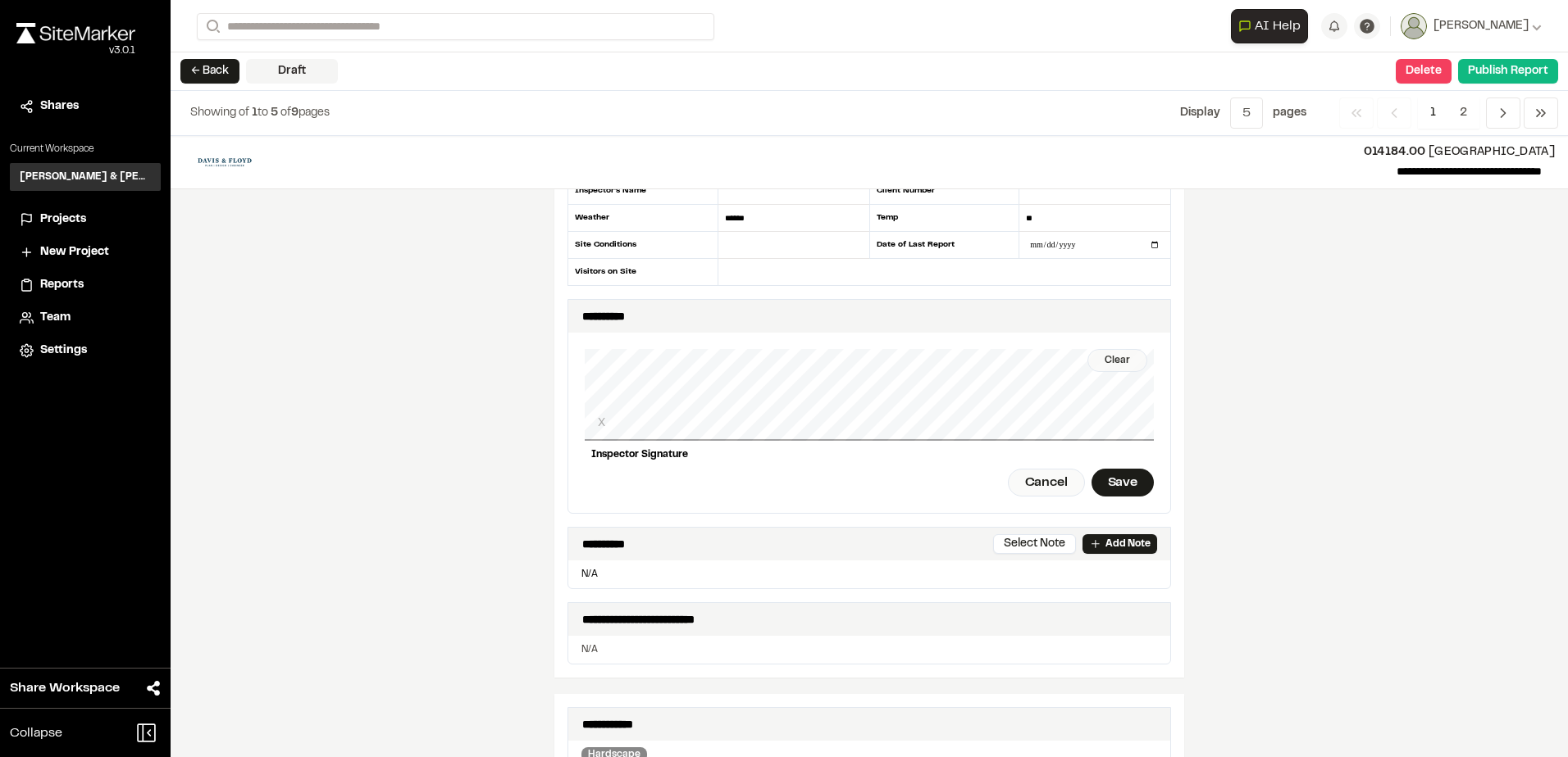
click at [1117, 359] on div "Clear" at bounding box center [1117, 360] width 60 height 23
click at [1028, 487] on div "Cancel" at bounding box center [1046, 482] width 77 height 28
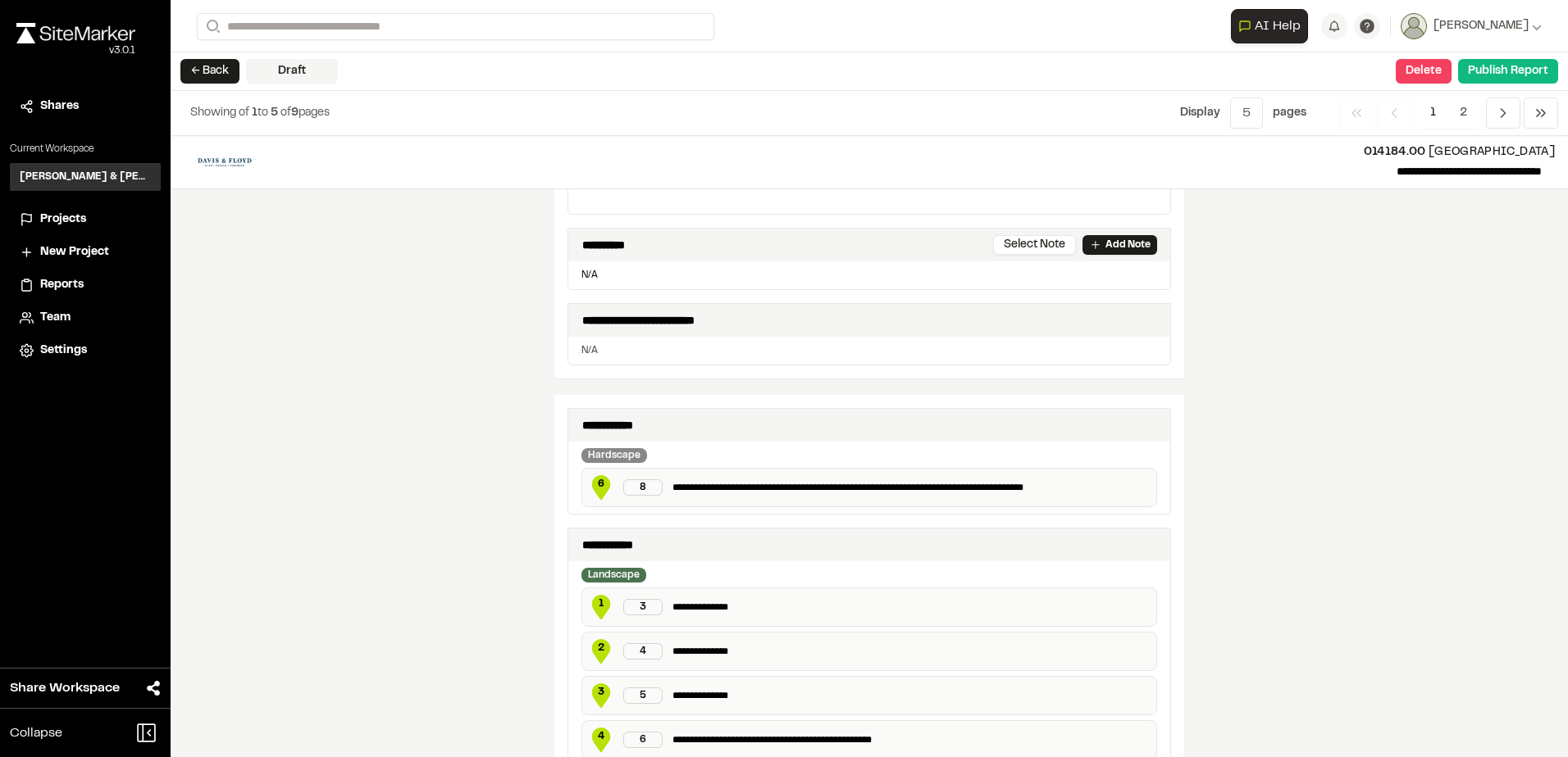
scroll to position [492, 0]
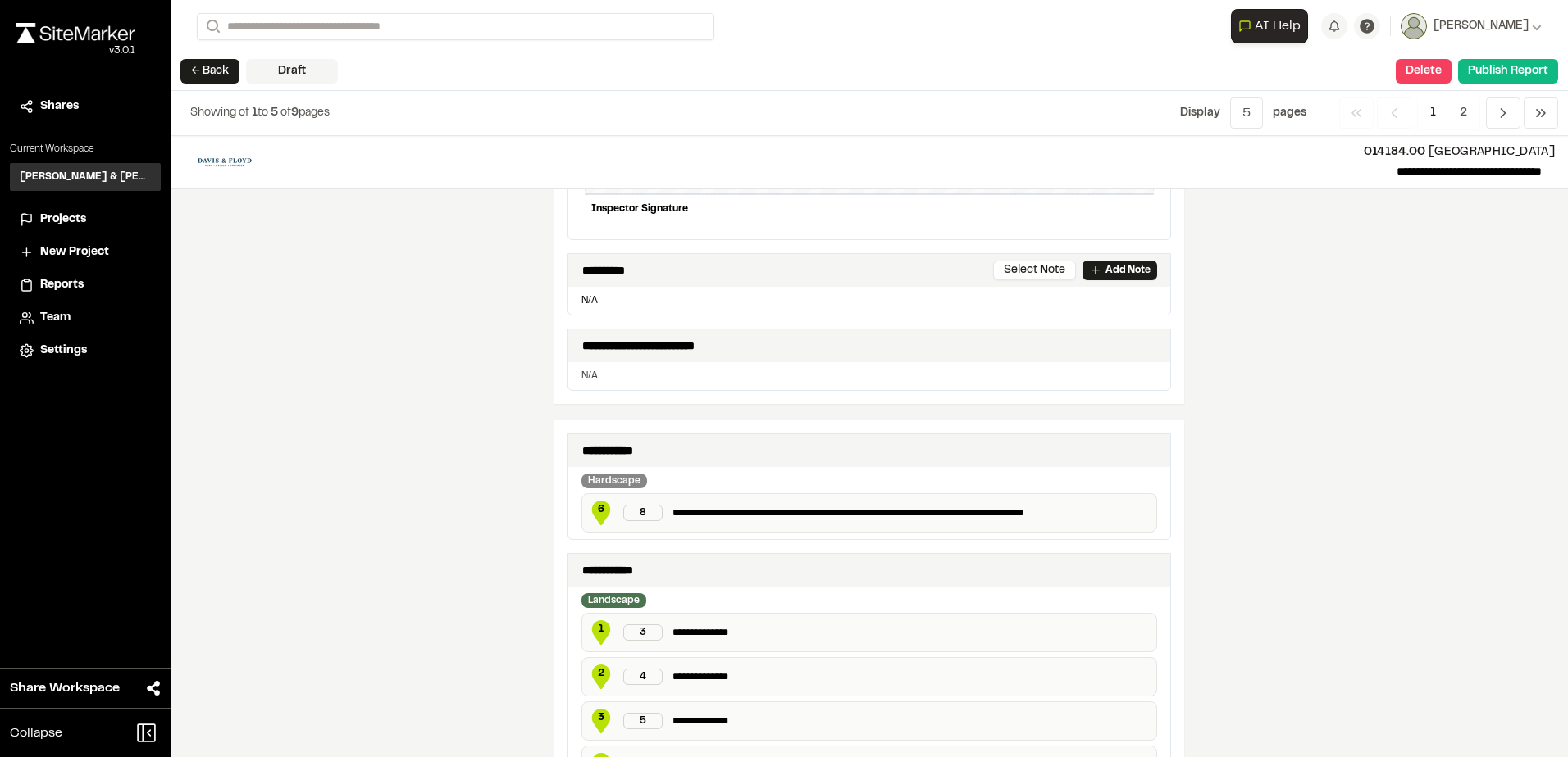
click at [632, 298] on p "N/A" at bounding box center [869, 300] width 589 height 14
click at [1094, 269] on icon at bounding box center [1095, 270] width 13 height 13
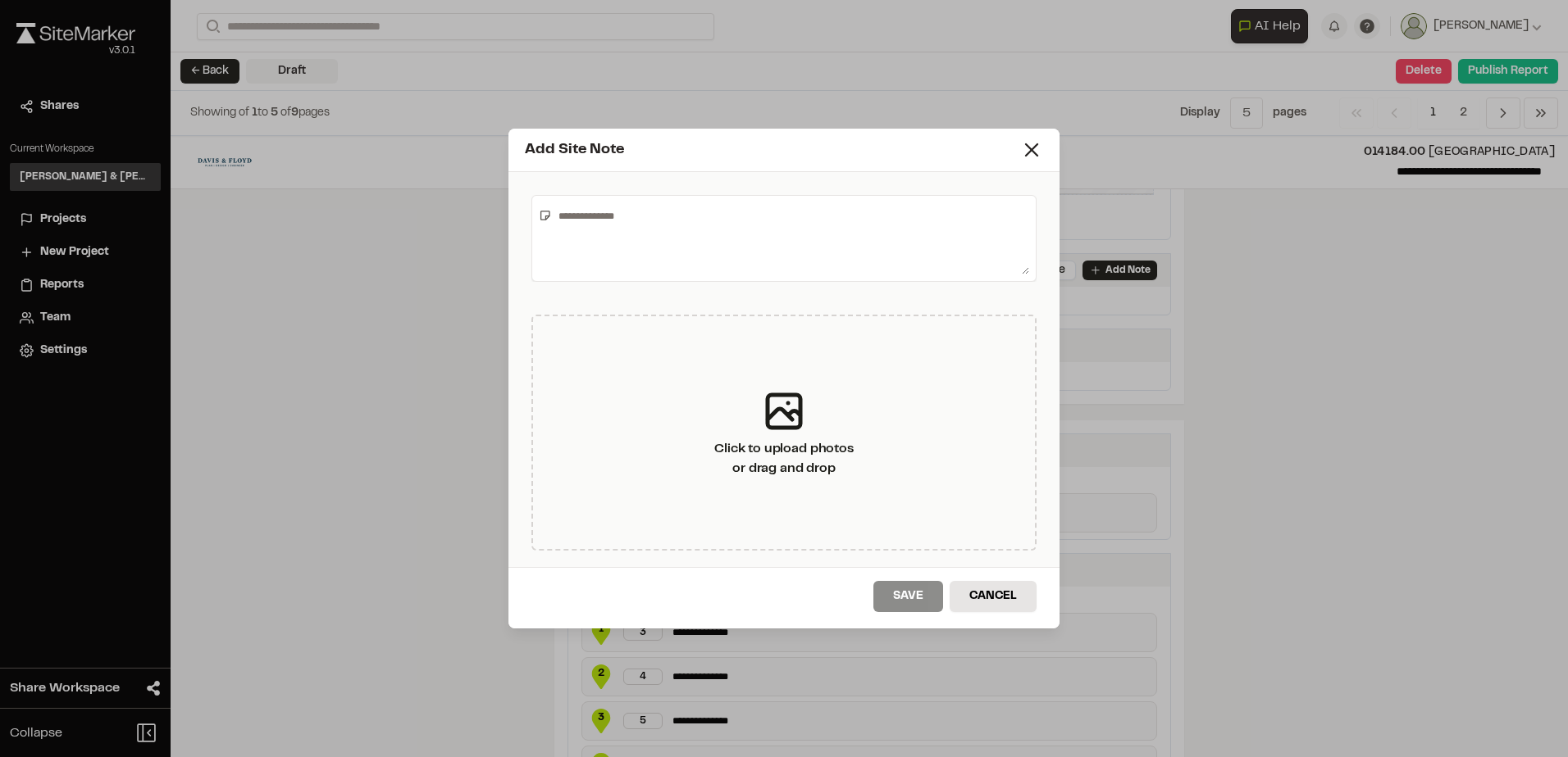
click at [657, 218] on textarea at bounding box center [790, 238] width 477 height 72
click at [701, 220] on textarea "**********" at bounding box center [790, 238] width 477 height 72
click at [851, 219] on textarea "**********" at bounding box center [790, 238] width 477 height 72
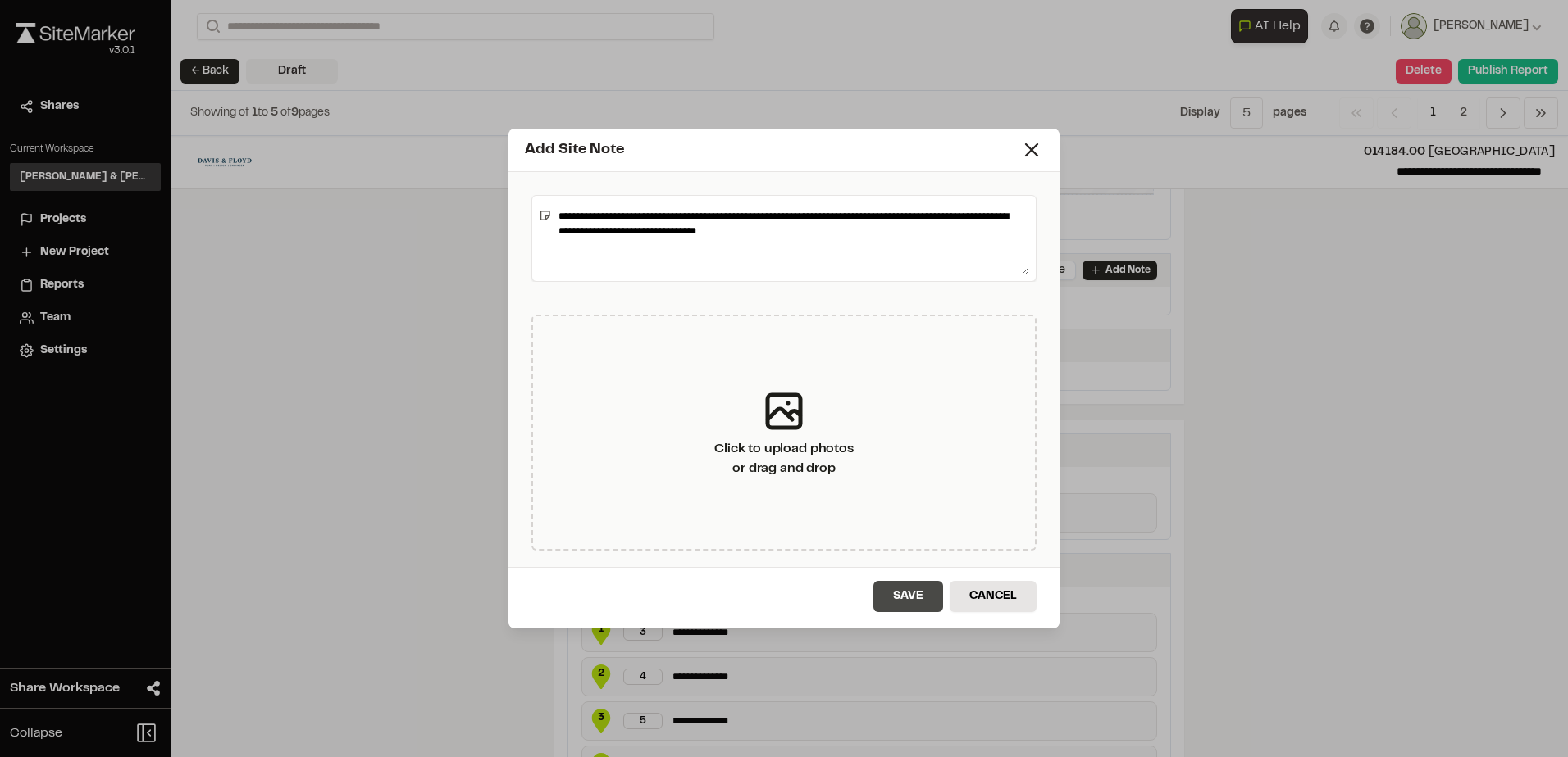
type textarea "**********"
click at [908, 596] on button "Save" at bounding box center [908, 597] width 70 height 31
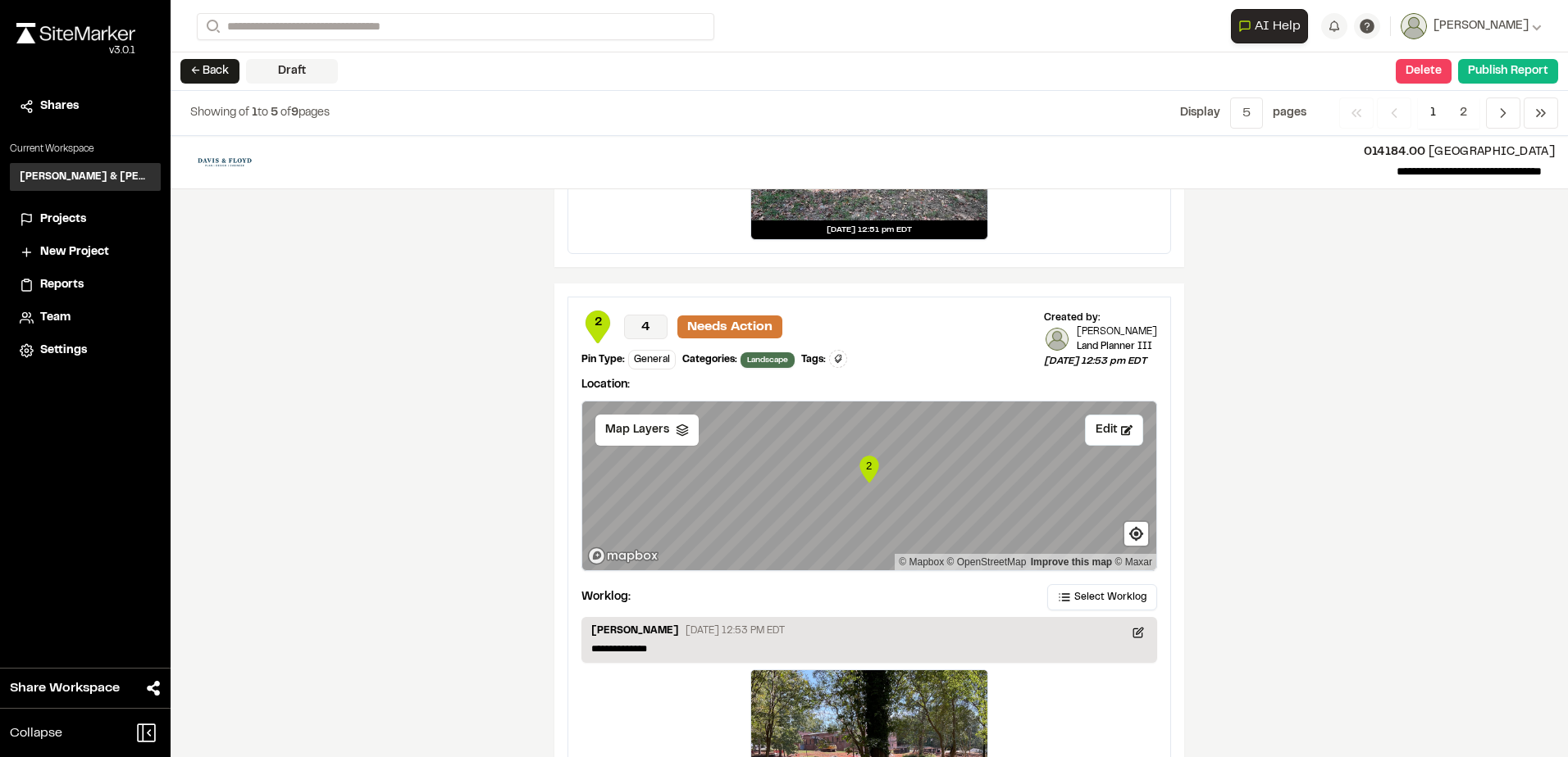
scroll to position [2840, 0]
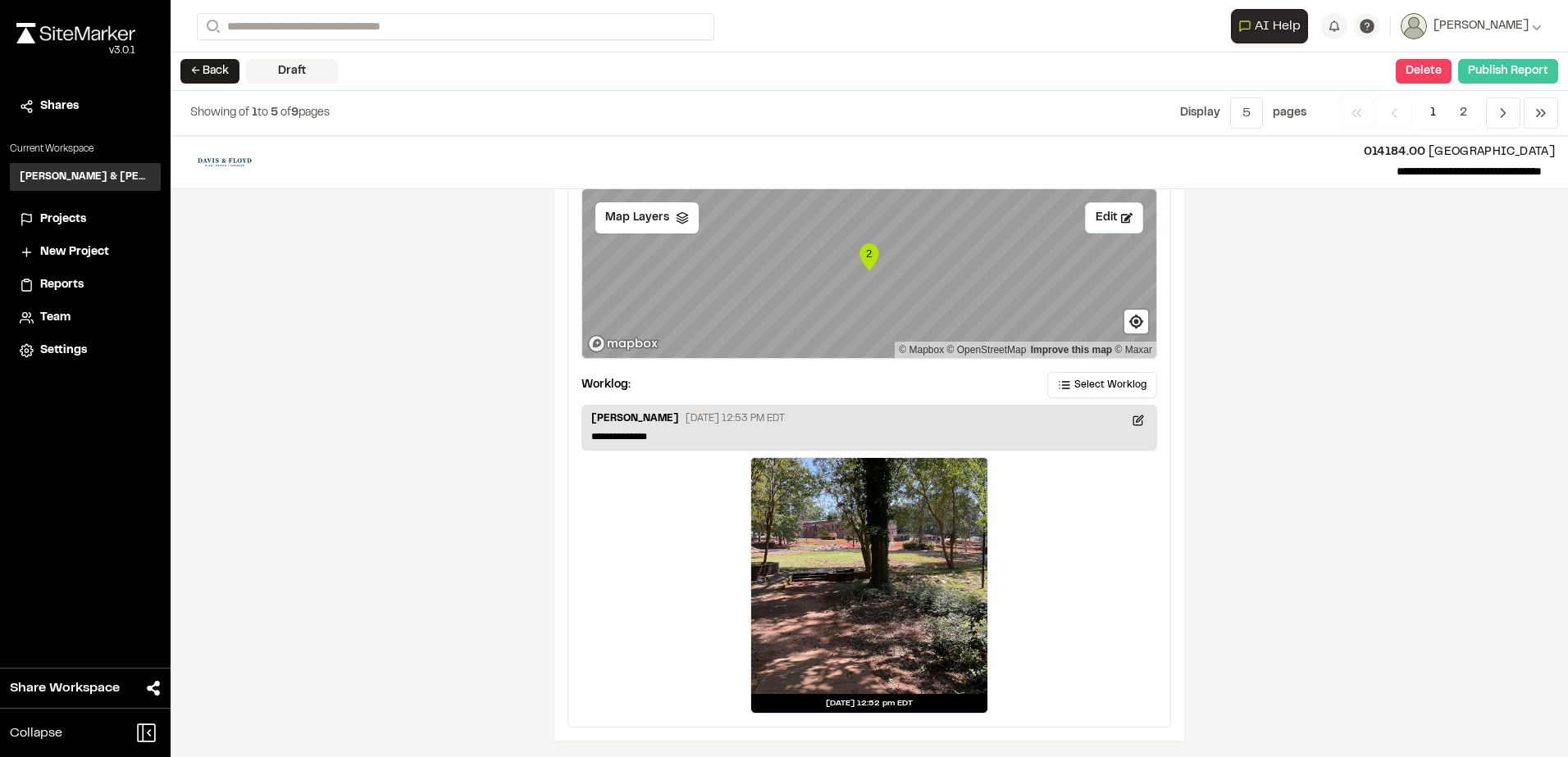
click at [1517, 69] on button "Publish Report" at bounding box center [1508, 71] width 100 height 25
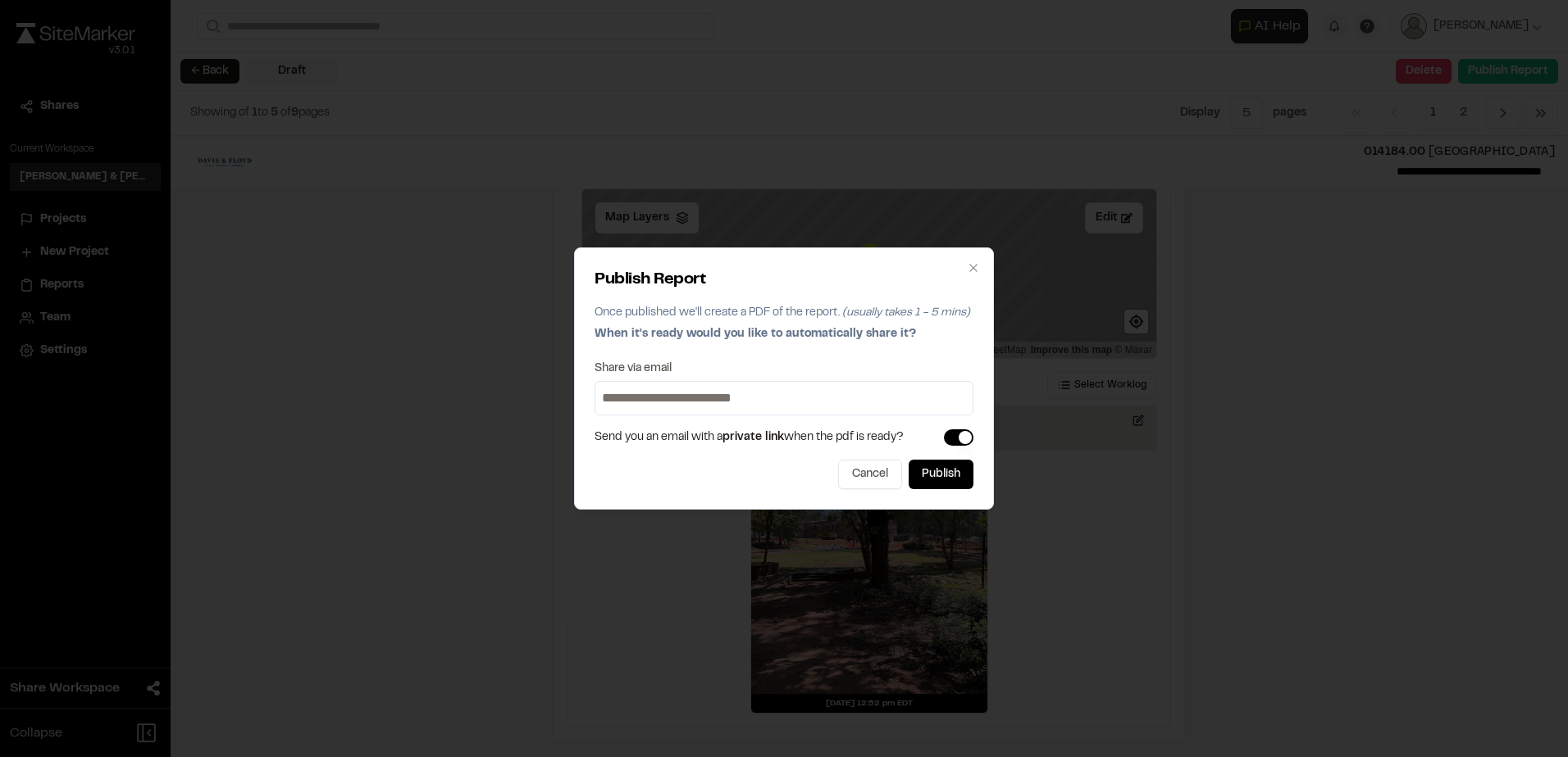
click at [795, 404] on input at bounding box center [784, 398] width 371 height 26
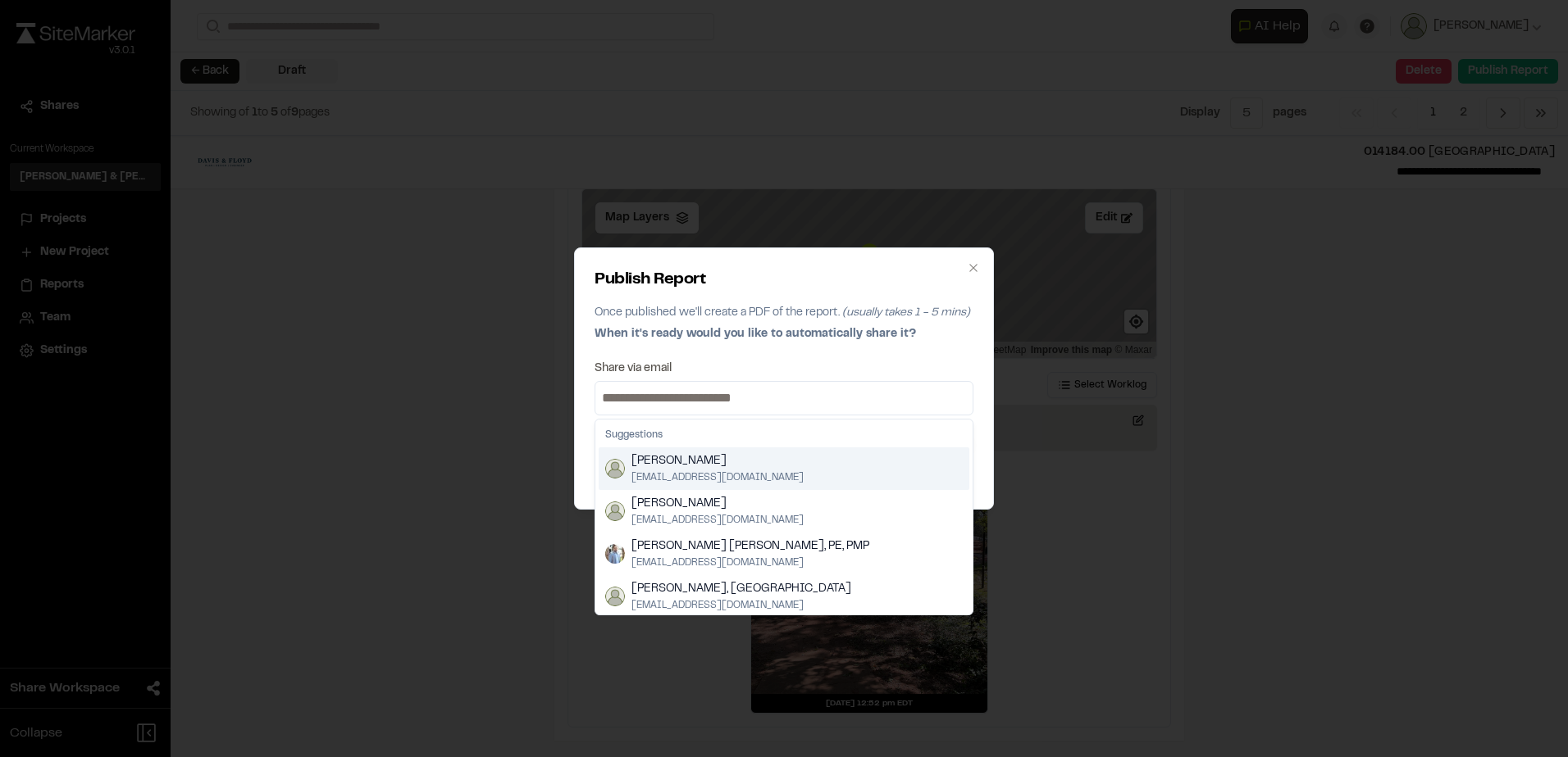
type input "**********"
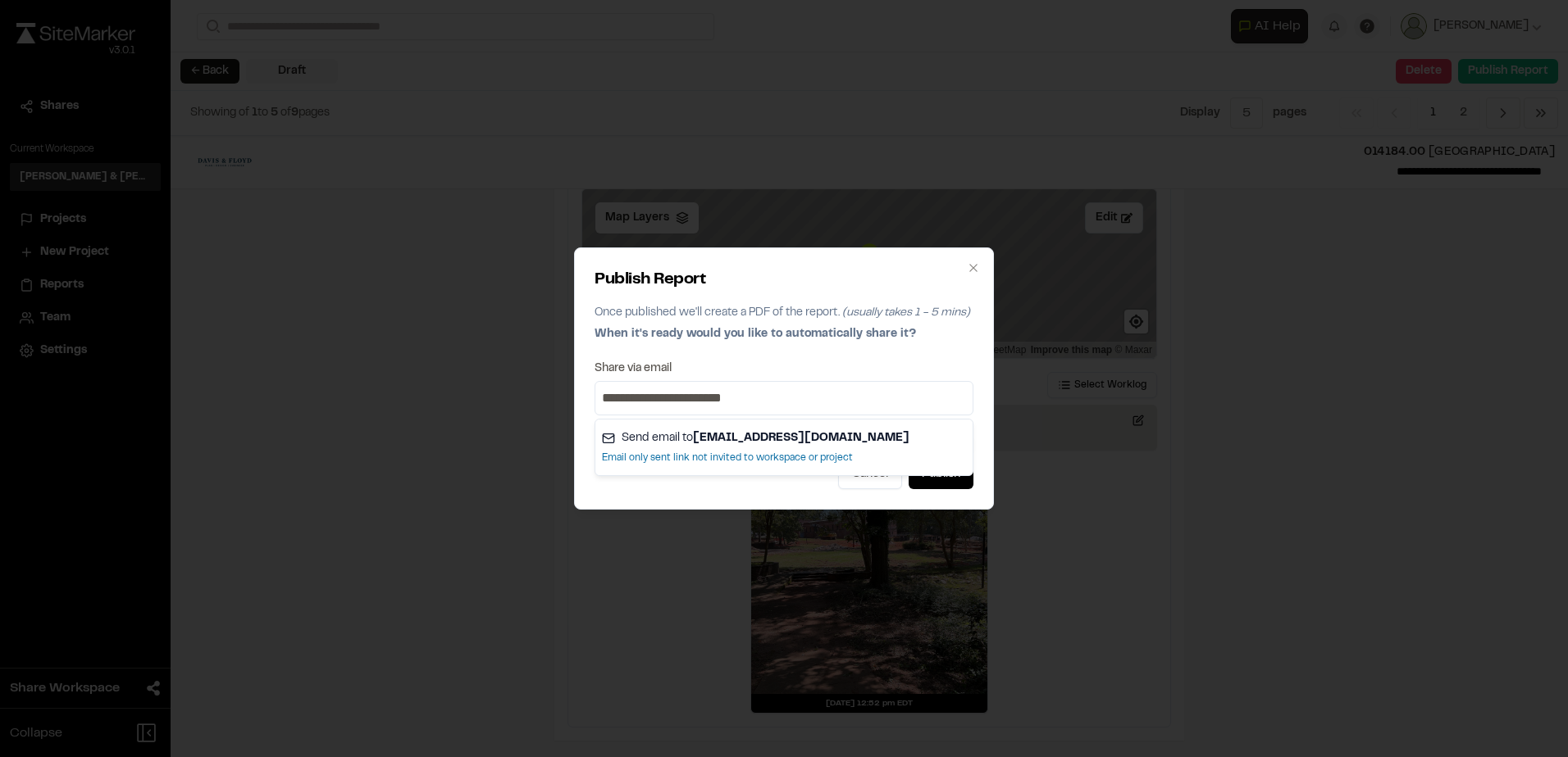
click at [755, 483] on div "Cancel Publish" at bounding box center [784, 474] width 379 height 30
click at [930, 467] on button "Publish" at bounding box center [940, 474] width 64 height 30
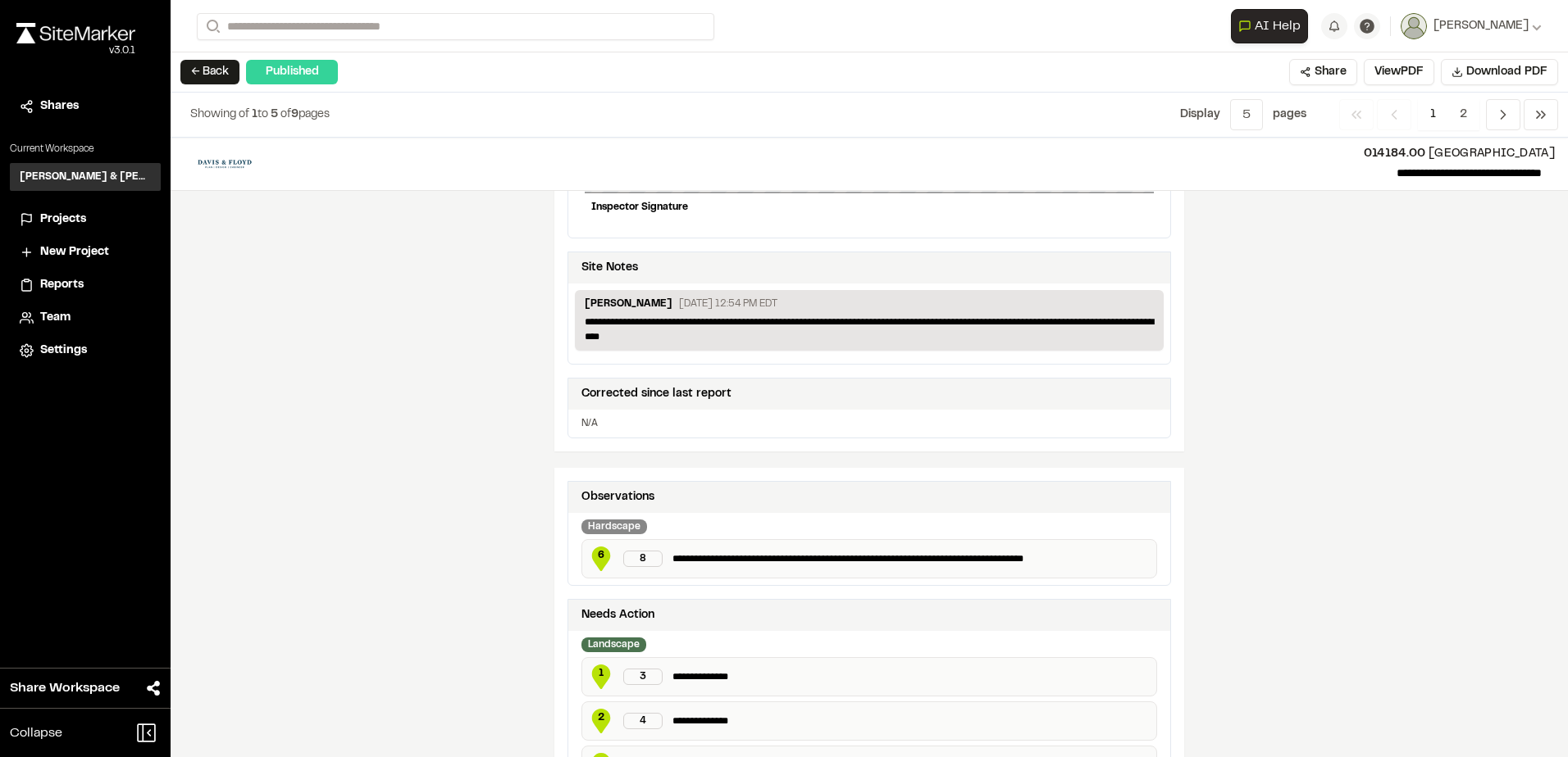
scroll to position [738, 0]
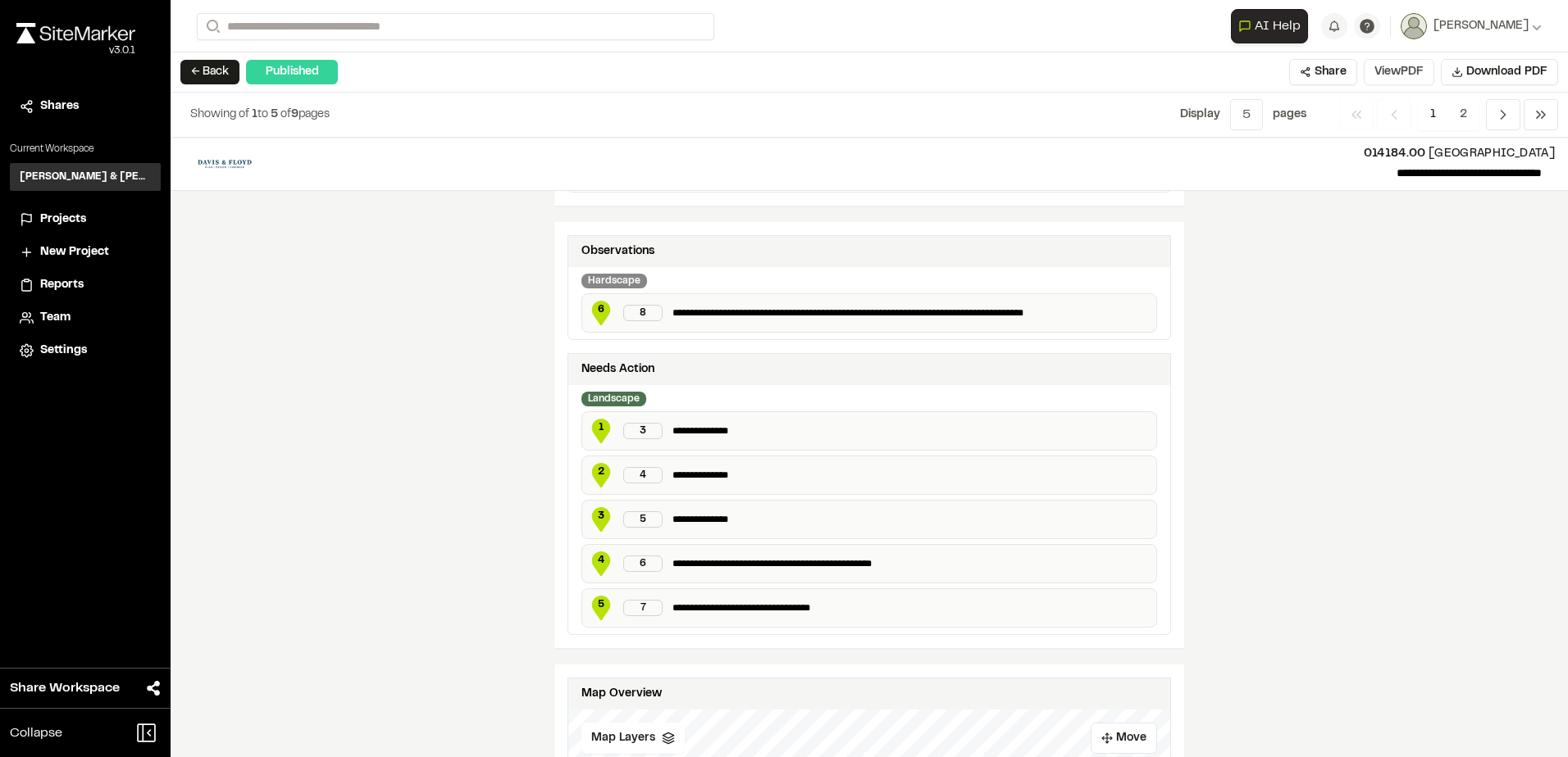
click at [1392, 64] on button "View PDF" at bounding box center [1398, 72] width 70 height 26
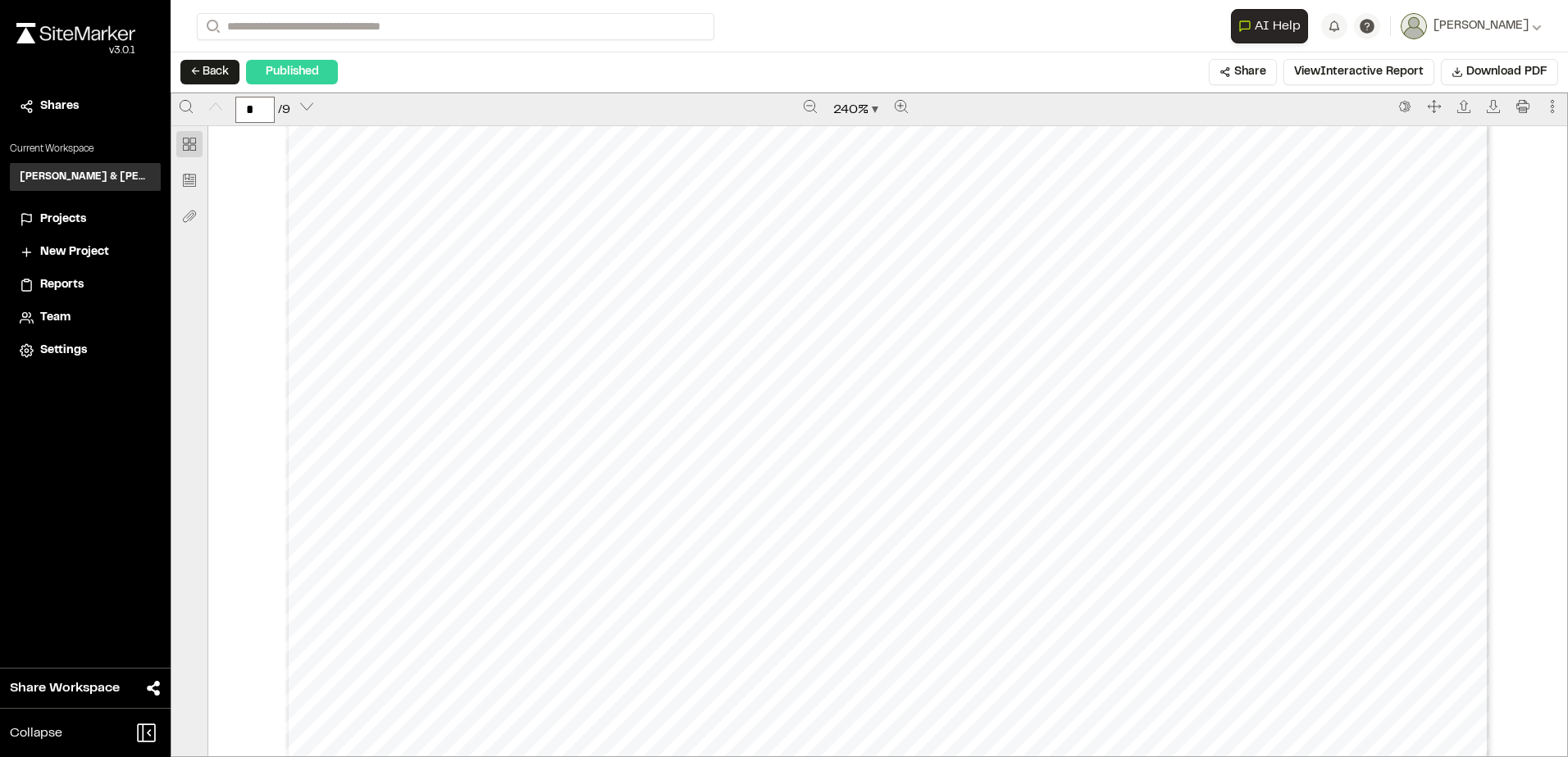
scroll to position [983, 0]
type input "*"
click at [1521, 71] on span "Download PDF" at bounding box center [1507, 71] width 81 height 18
